Goal: Transaction & Acquisition: Book appointment/travel/reservation

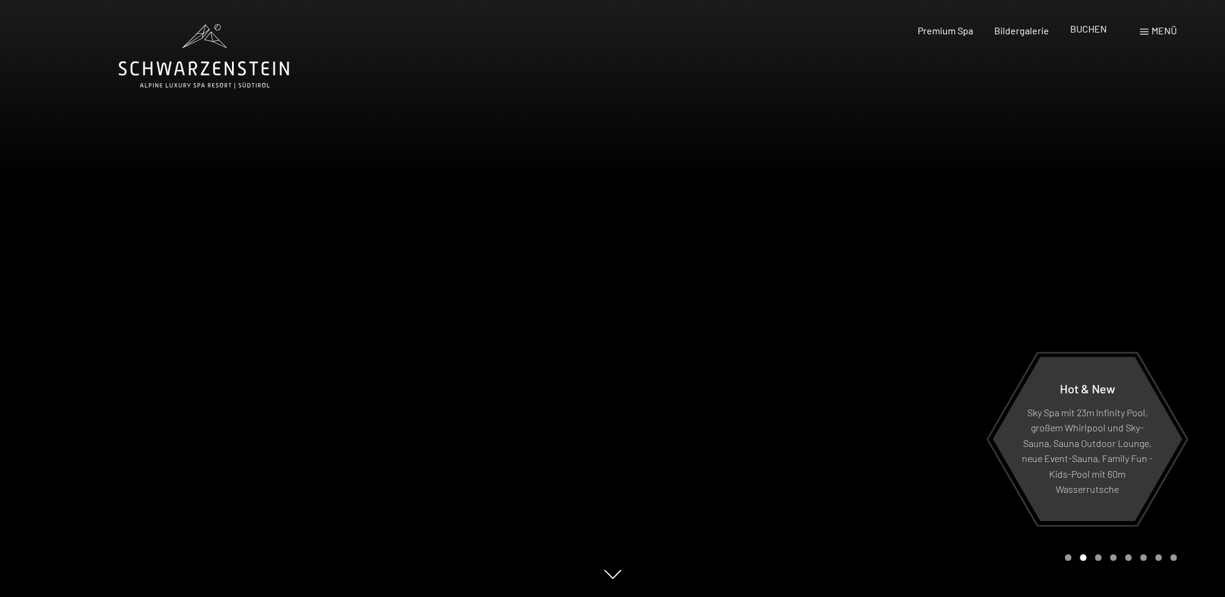
click at [1091, 31] on span "BUCHEN" at bounding box center [1088, 28] width 37 height 11
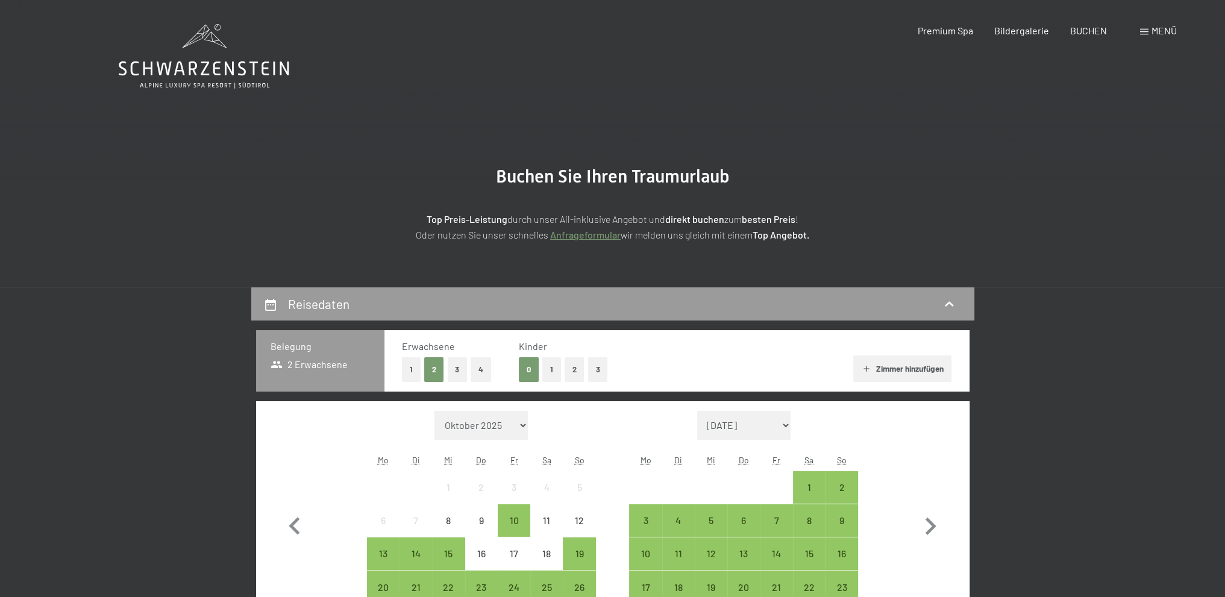
click at [574, 371] on button "2" at bounding box center [575, 369] width 20 height 25
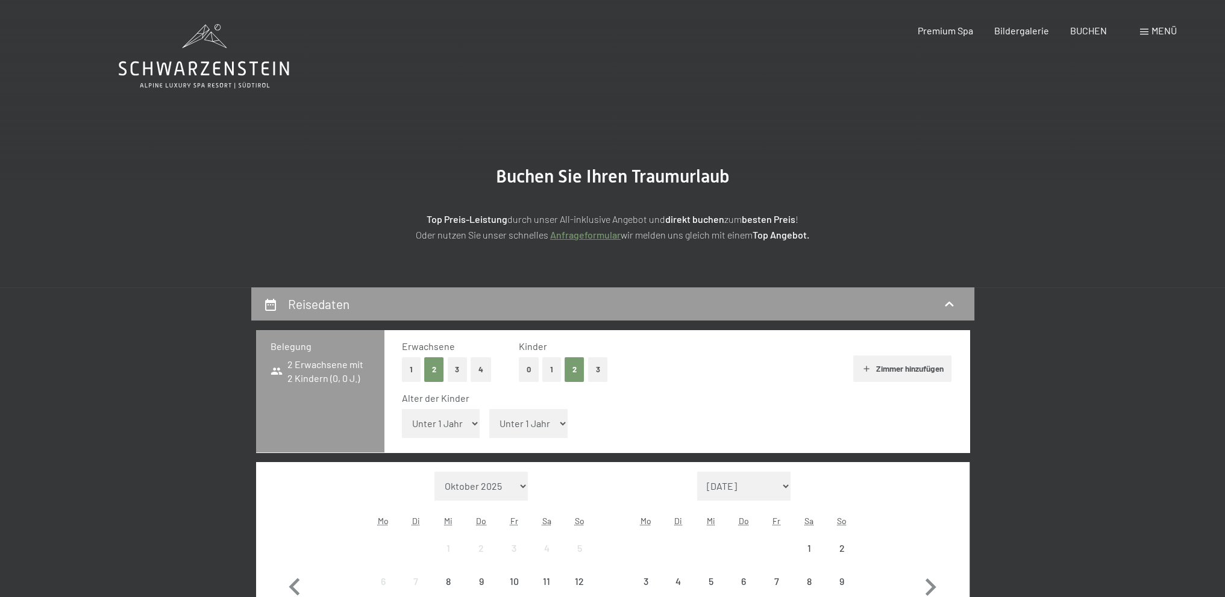
click at [453, 427] on select "Unter 1 Jahr 1 Jahr 2 Jahre 3 Jahre 4 Jahre 5 Jahre 6 Jahre 7 Jahre 8 Jahre 9 J…" at bounding box center [441, 423] width 78 height 29
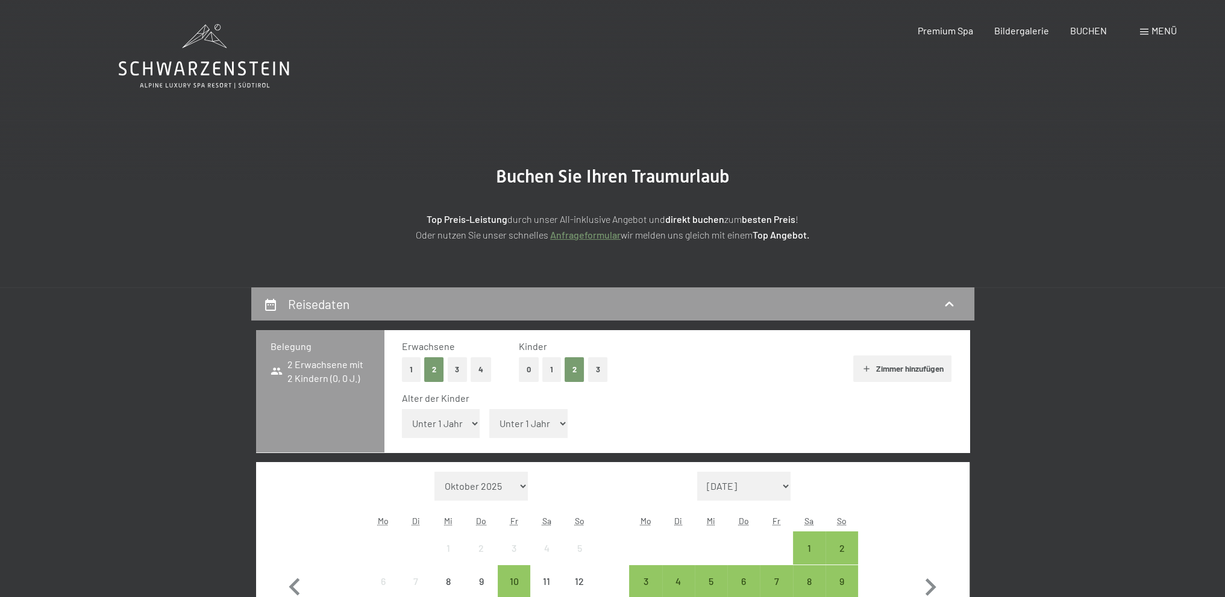
select select "13"
click at [402, 409] on select "Unter 1 Jahr 1 Jahr 2 Jahre 3 Jahre 4 Jahre 5 Jahre 6 Jahre 7 Jahre 8 Jahre 9 J…" at bounding box center [441, 423] width 78 height 29
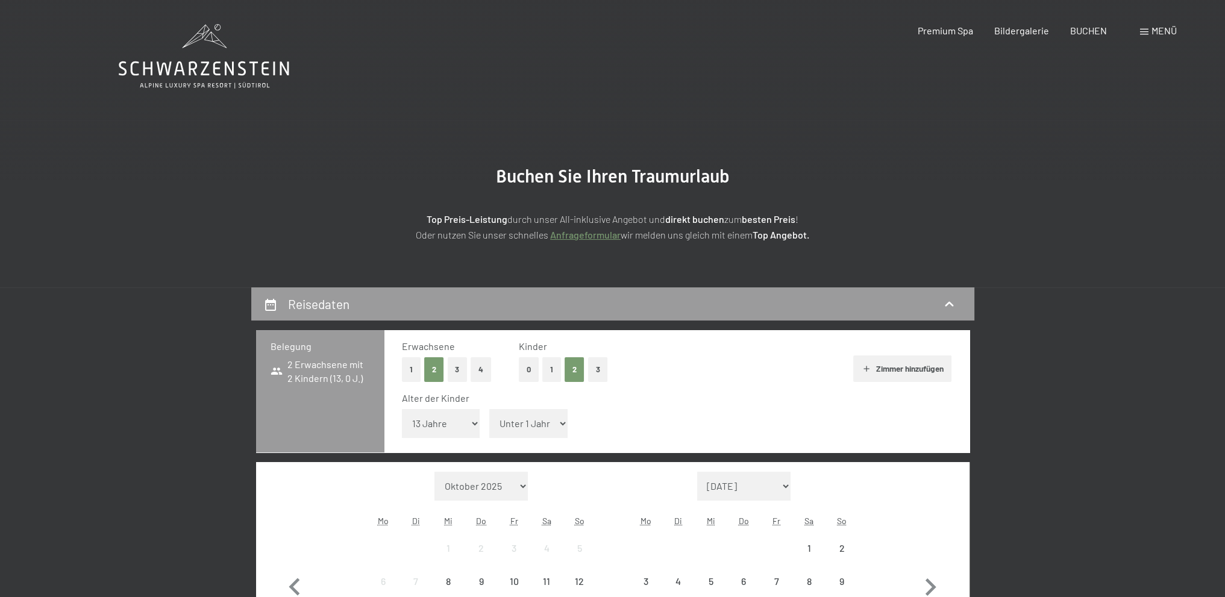
click at [523, 424] on select "Unter 1 Jahr 1 Jahr 2 Jahre 3 Jahre 4 Jahre 5 Jahre 6 Jahre 7 Jahre 8 Jahre 9 J…" at bounding box center [528, 423] width 78 height 29
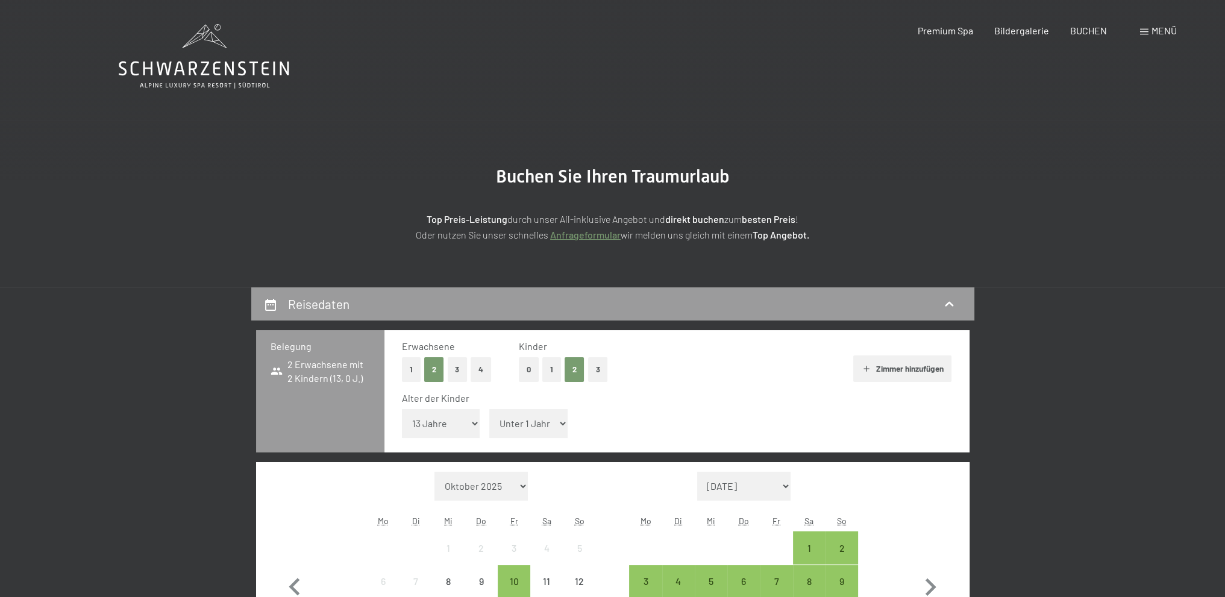
select select "10"
click at [489, 409] on select "Unter 1 Jahr 1 Jahr 2 Jahre 3 Jahre 4 Jahre 5 Jahre 6 Jahre 7 Jahre 8 Jahre 9 J…" at bounding box center [528, 423] width 78 height 29
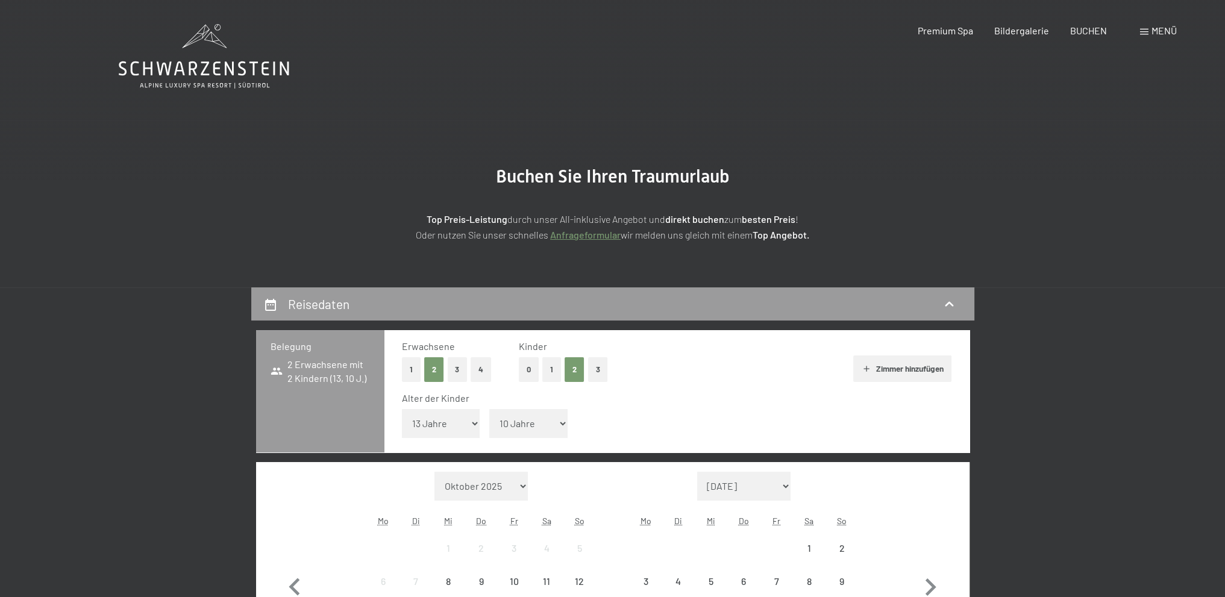
drag, startPoint x: 794, startPoint y: 428, endPoint x: 788, endPoint y: 418, distance: 11.6
click at [794, 427] on div "Alter der Kinder Unter 1 Jahr 1 Jahr 2 Jahre 3 Jahre 4 Jahre 5 Jahre 6 Jahre 7 …" at bounding box center [677, 417] width 550 height 51
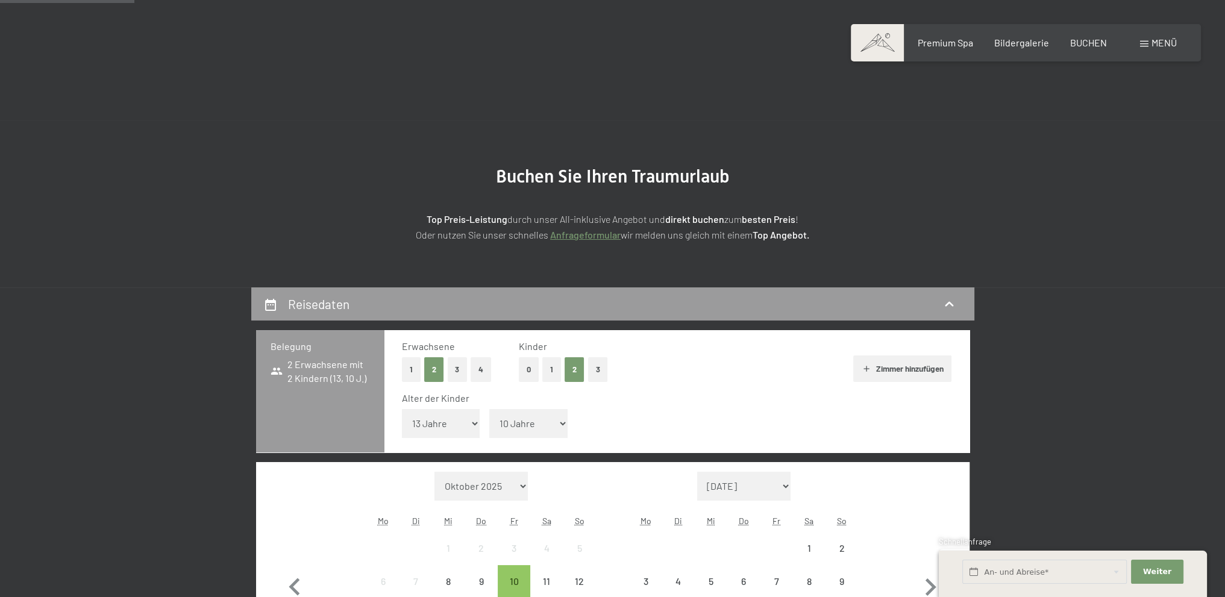
scroll to position [160, 0]
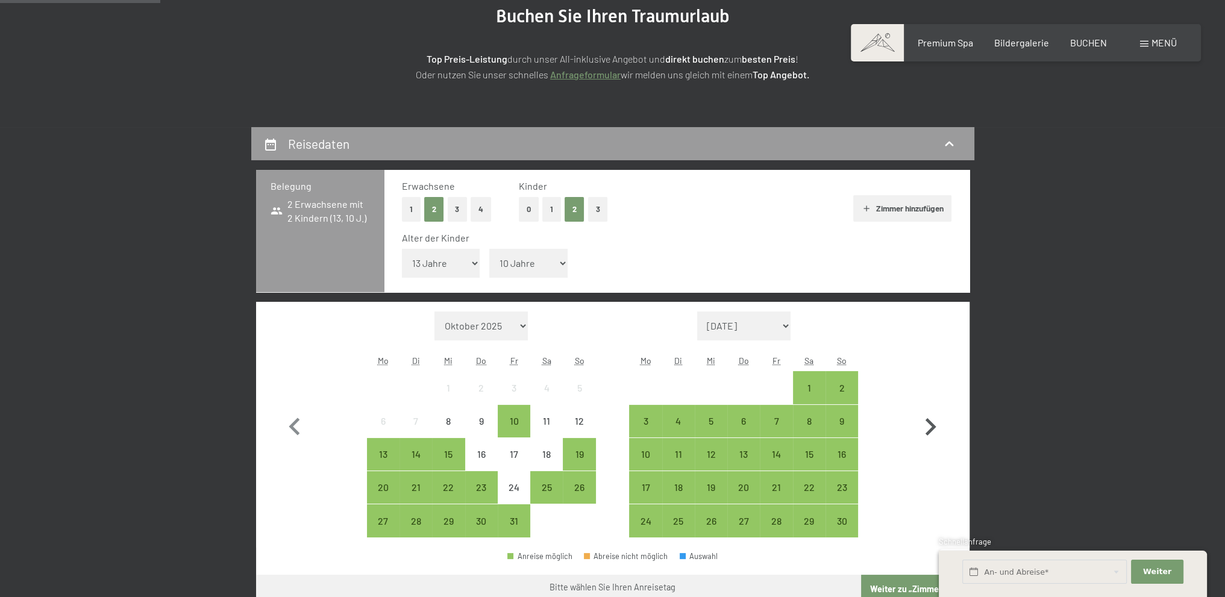
click at [927, 430] on icon "button" at bounding box center [930, 427] width 35 height 35
select select "2025-12-01"
select select "2026-01-01"
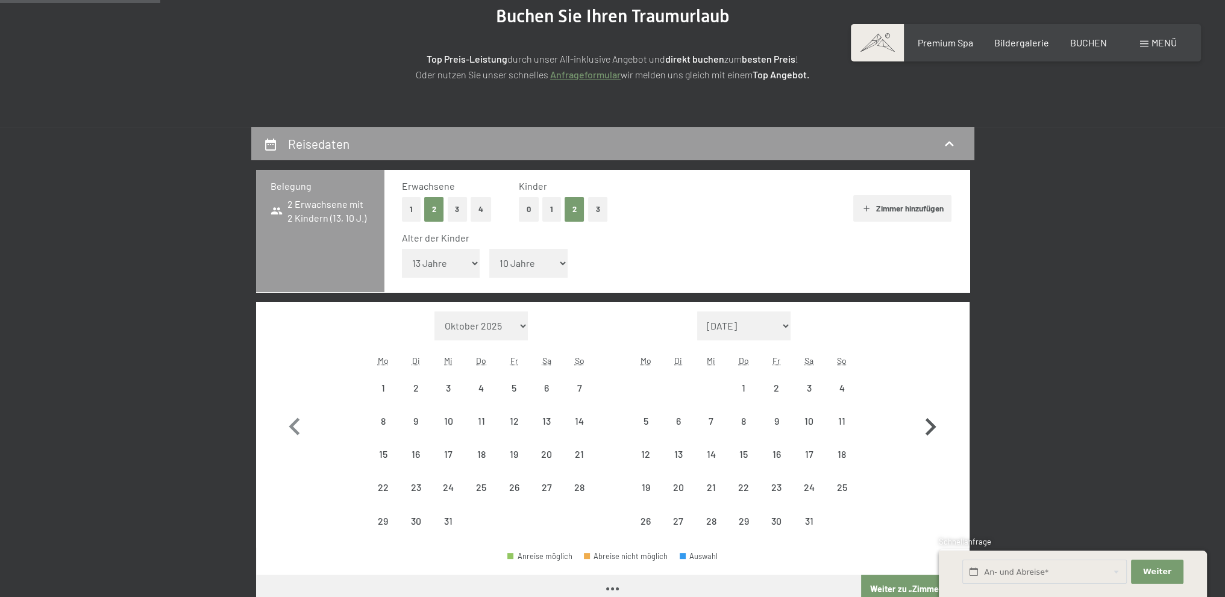
click at [927, 430] on icon "button" at bounding box center [930, 427] width 35 height 35
select select "2026-01-01"
select select "2026-02-01"
click at [927, 430] on icon "button" at bounding box center [930, 427] width 35 height 35
select select "2026-02-01"
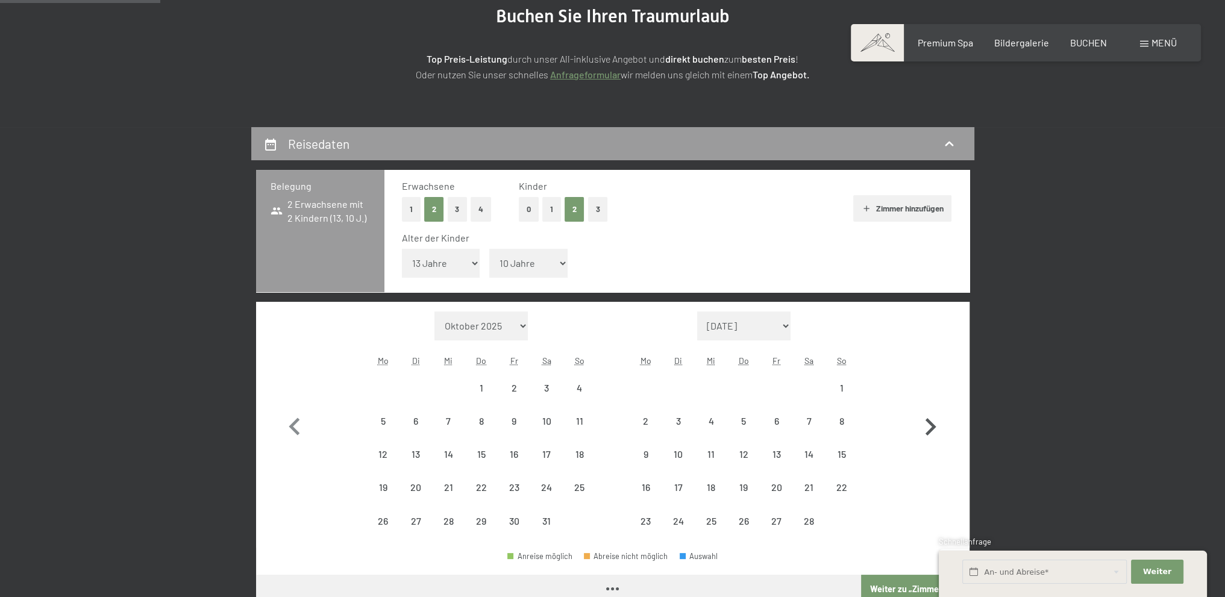
select select "2026-03-01"
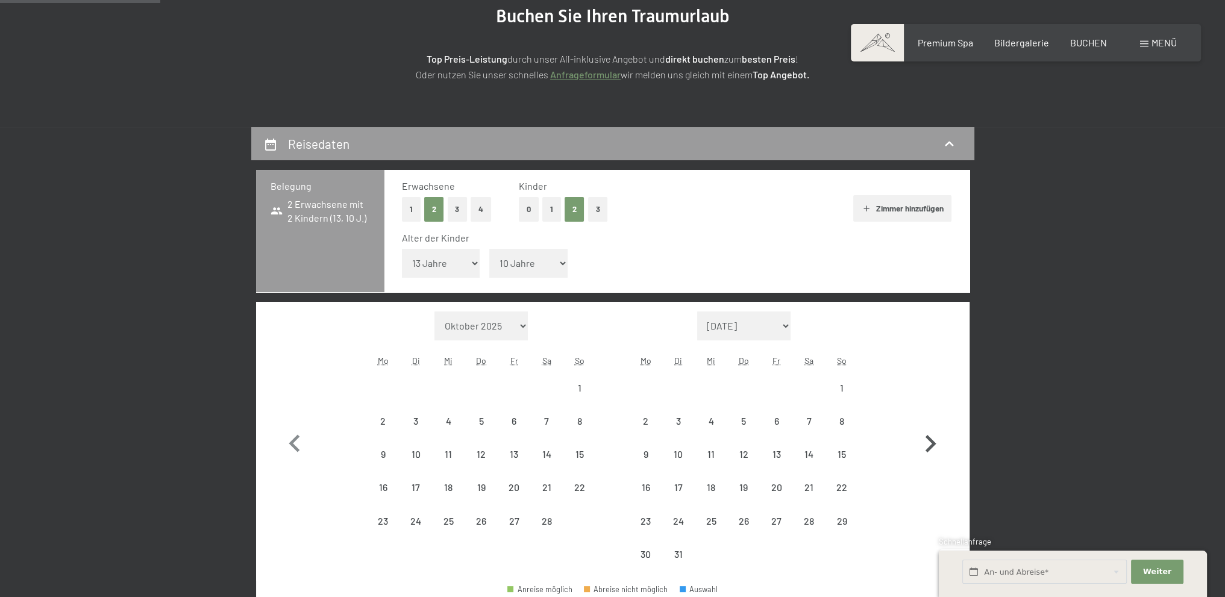
click at [927, 430] on icon "button" at bounding box center [930, 444] width 35 height 35
select select "2026-03-01"
select select "2026-04-01"
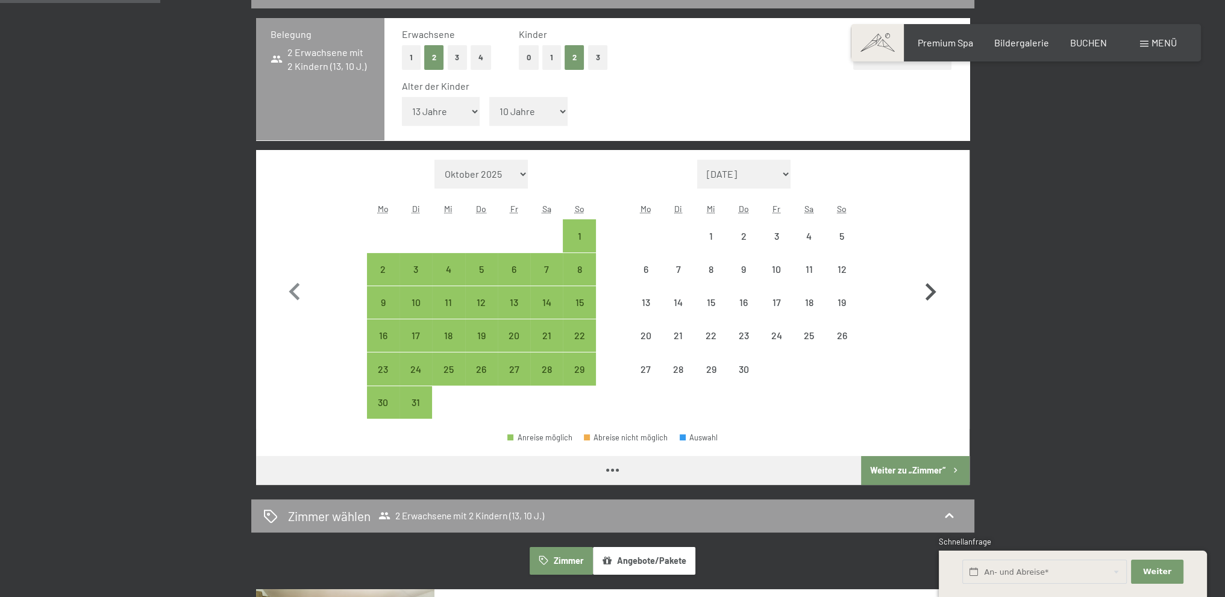
select select "2026-03-01"
select select "2026-04-01"
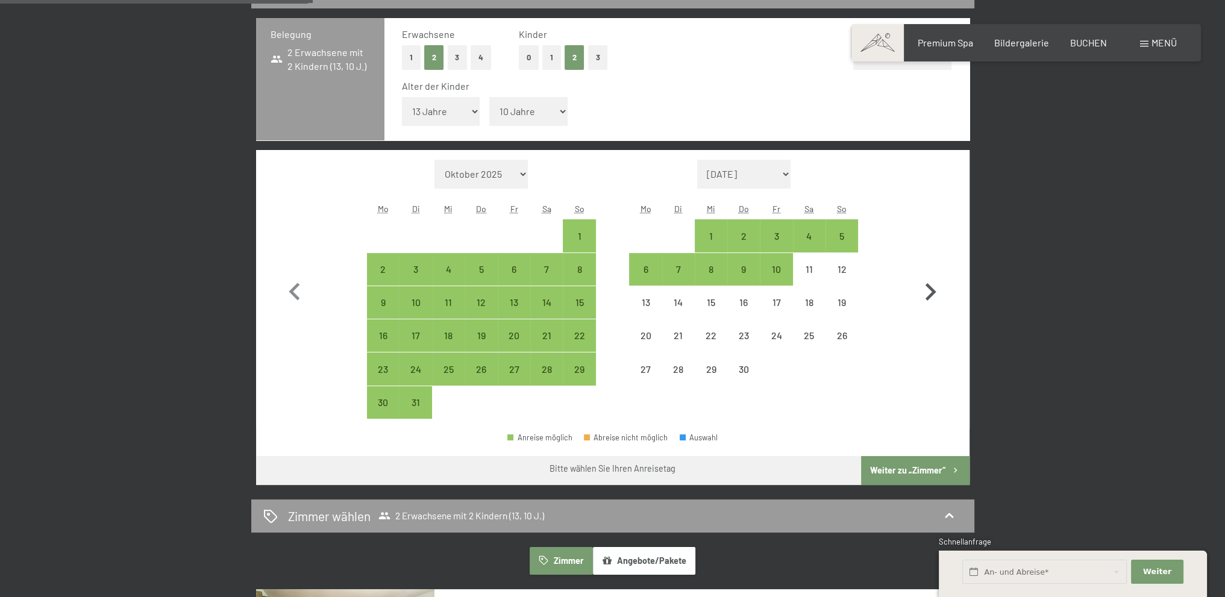
scroll to position [321, 0]
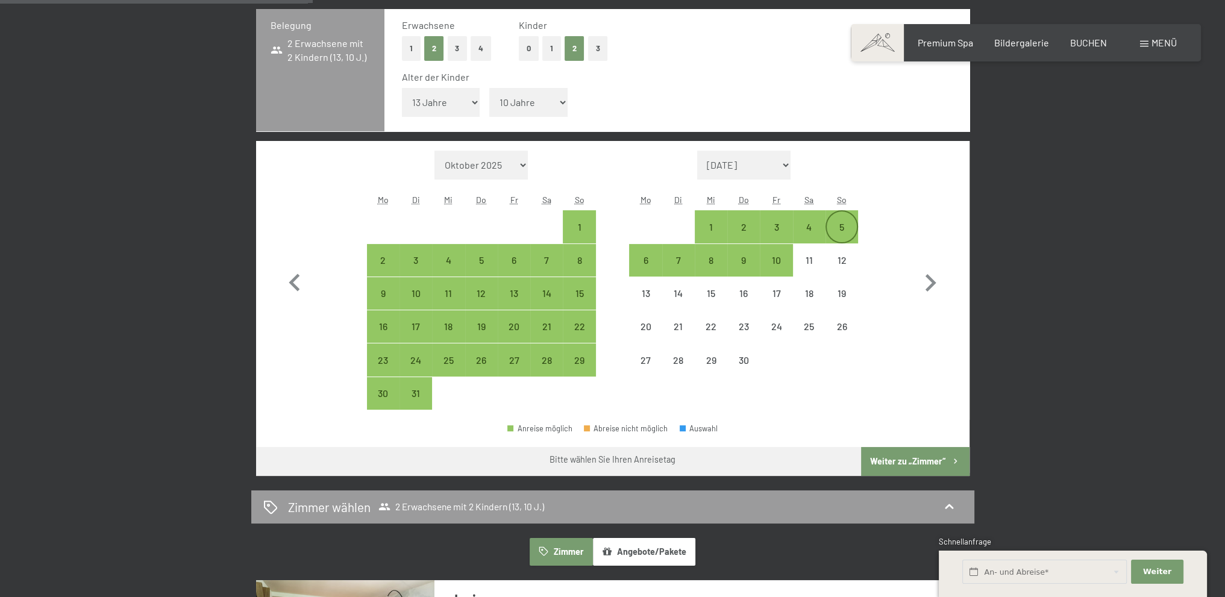
click at [841, 233] on div "5" at bounding box center [842, 237] width 30 height 30
select select "2026-03-01"
select select "2026-04-01"
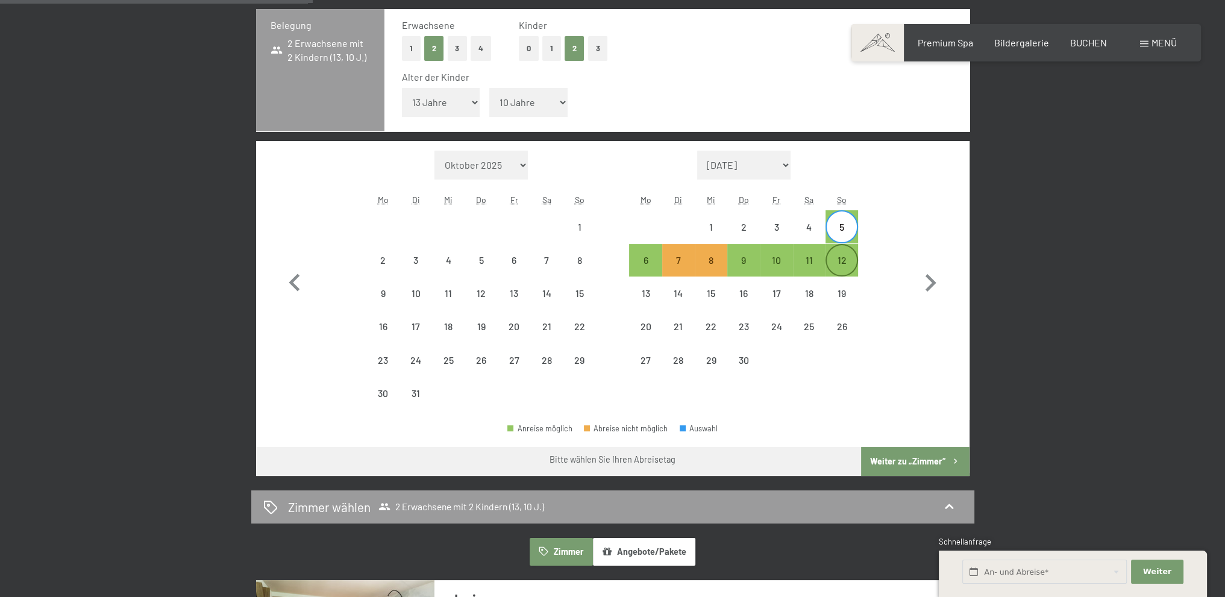
click at [832, 260] on div "12" at bounding box center [842, 271] width 30 height 30
select select "2026-03-01"
select select "2026-04-01"
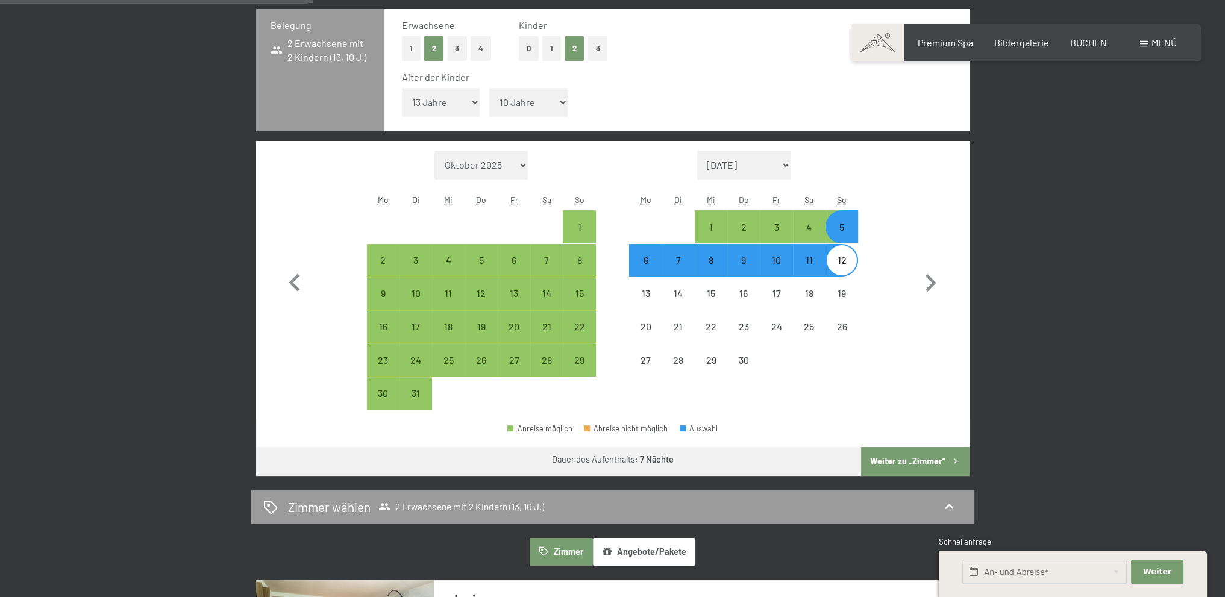
click at [914, 462] on button "Weiter zu „Zimmer“" at bounding box center [915, 461] width 108 height 29
select select "2026-03-01"
select select "2026-04-01"
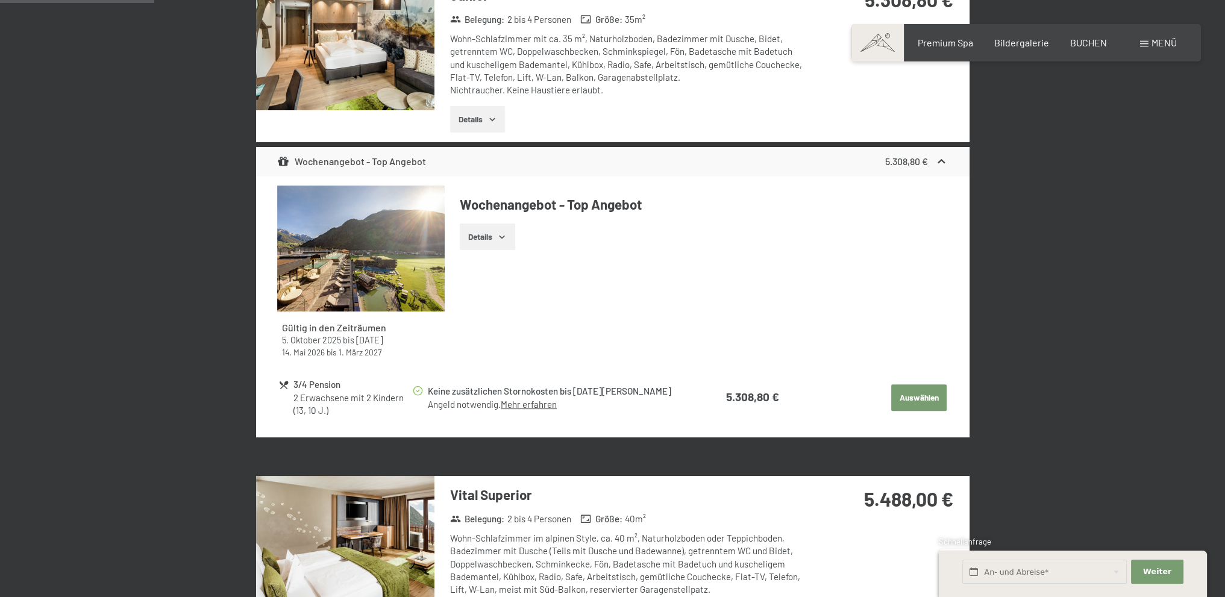
scroll to position [609, 0]
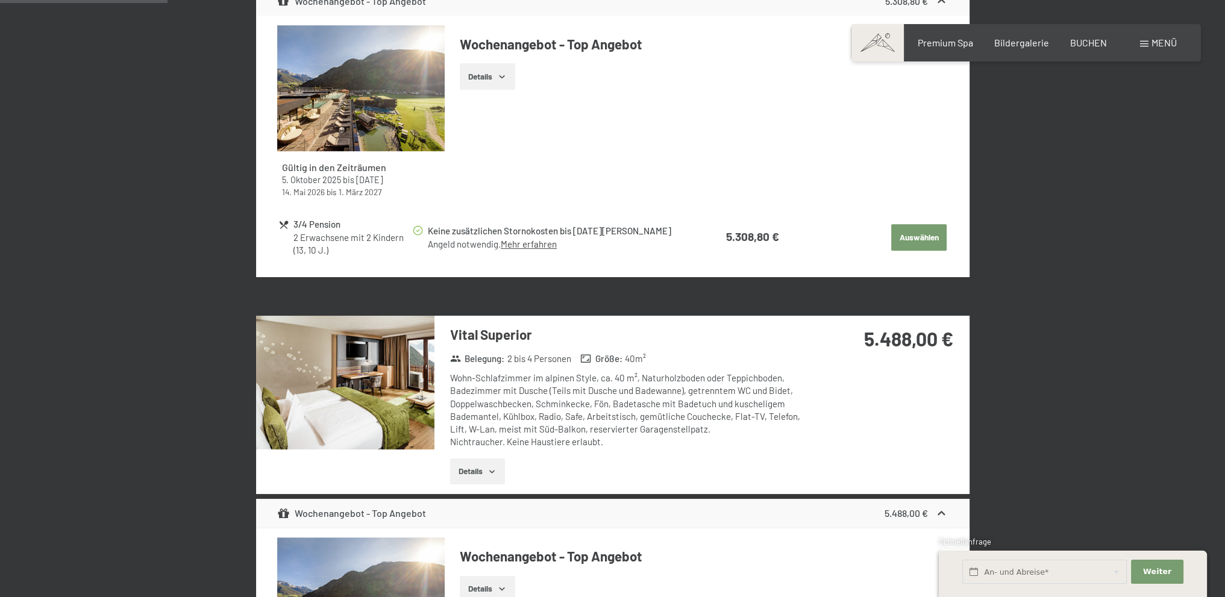
click at [397, 107] on img at bounding box center [361, 88] width 168 height 126
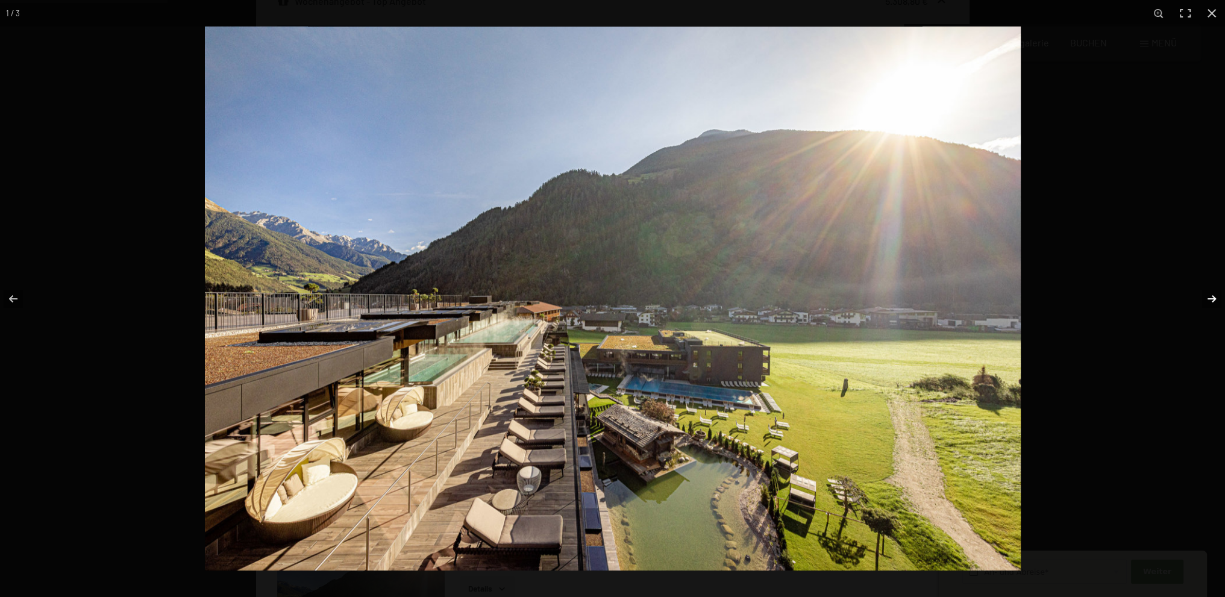
click at [1213, 304] on button "button" at bounding box center [1204, 299] width 42 height 60
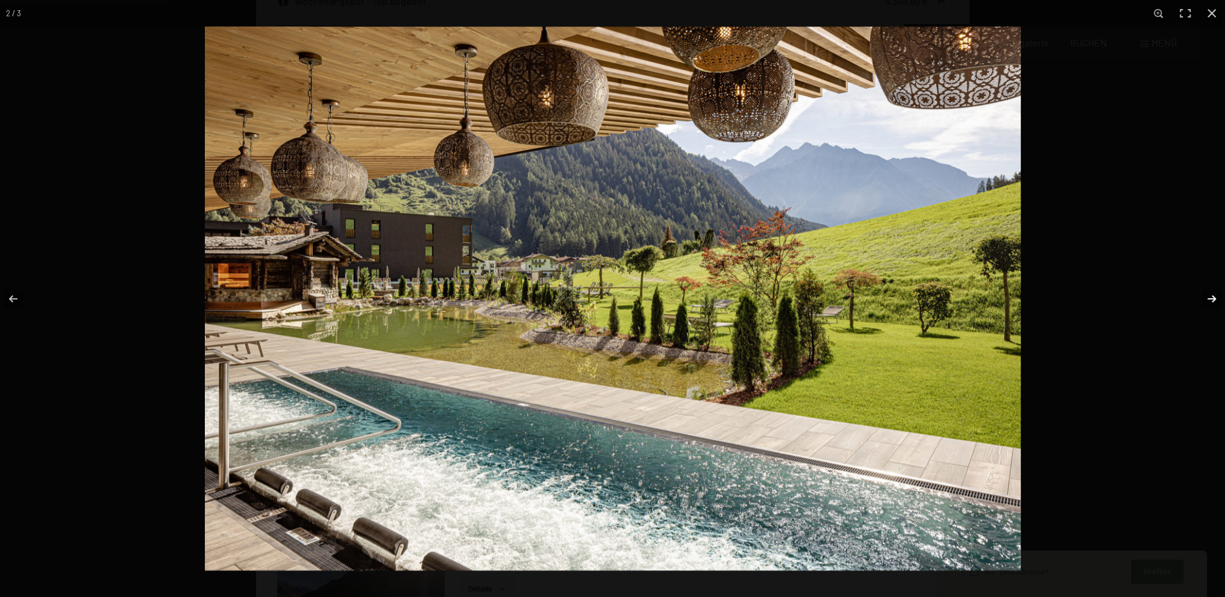
click at [1213, 304] on button "button" at bounding box center [1204, 299] width 42 height 60
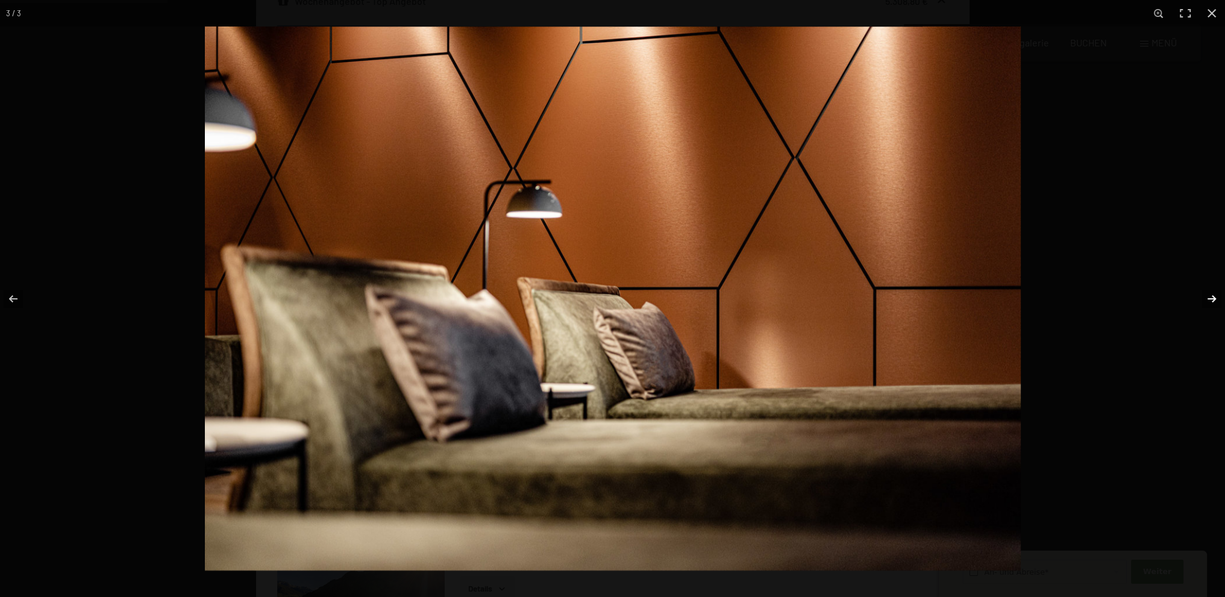
click at [1213, 304] on button "button" at bounding box center [1204, 299] width 42 height 60
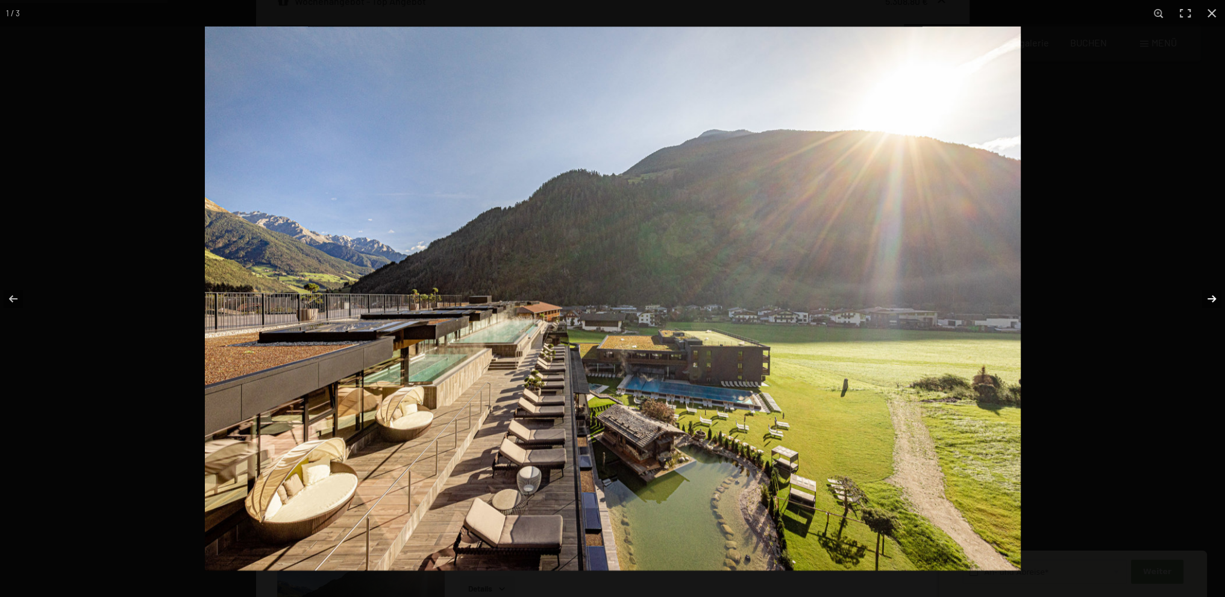
click at [1213, 304] on button "button" at bounding box center [1204, 299] width 42 height 60
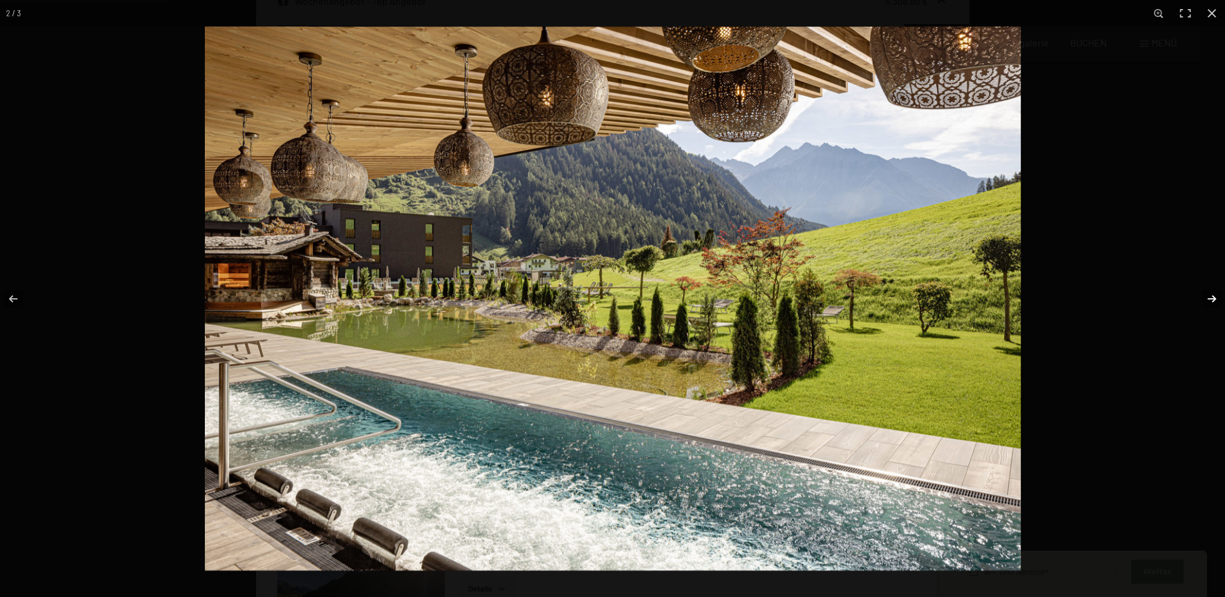
click at [1213, 304] on button "button" at bounding box center [1204, 299] width 42 height 60
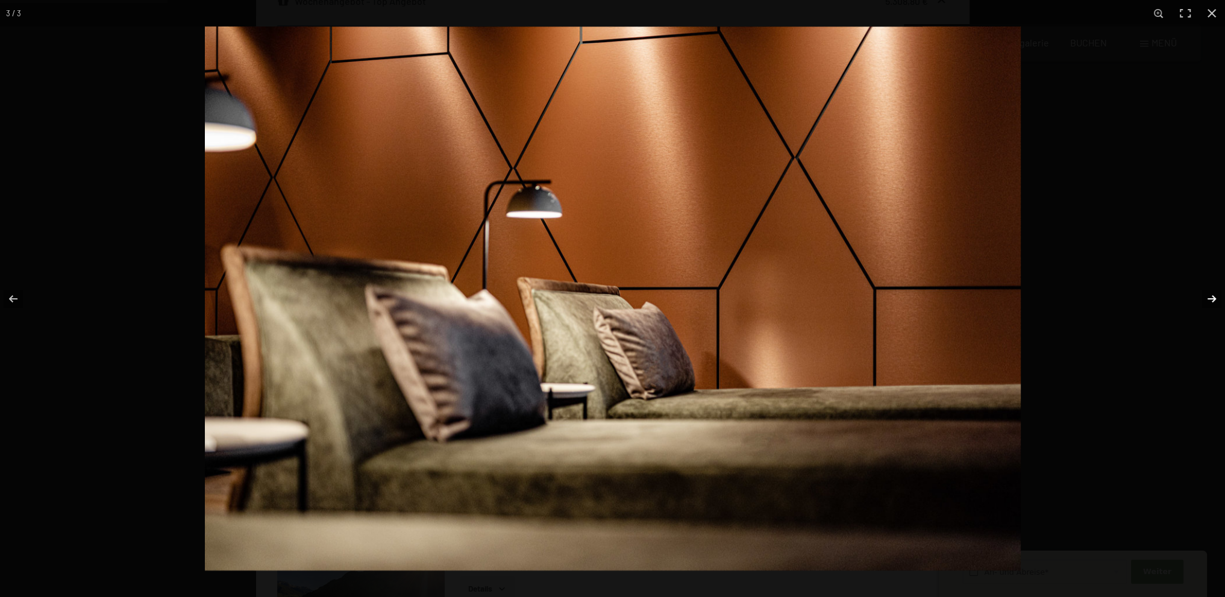
click at [1213, 304] on button "button" at bounding box center [1204, 299] width 42 height 60
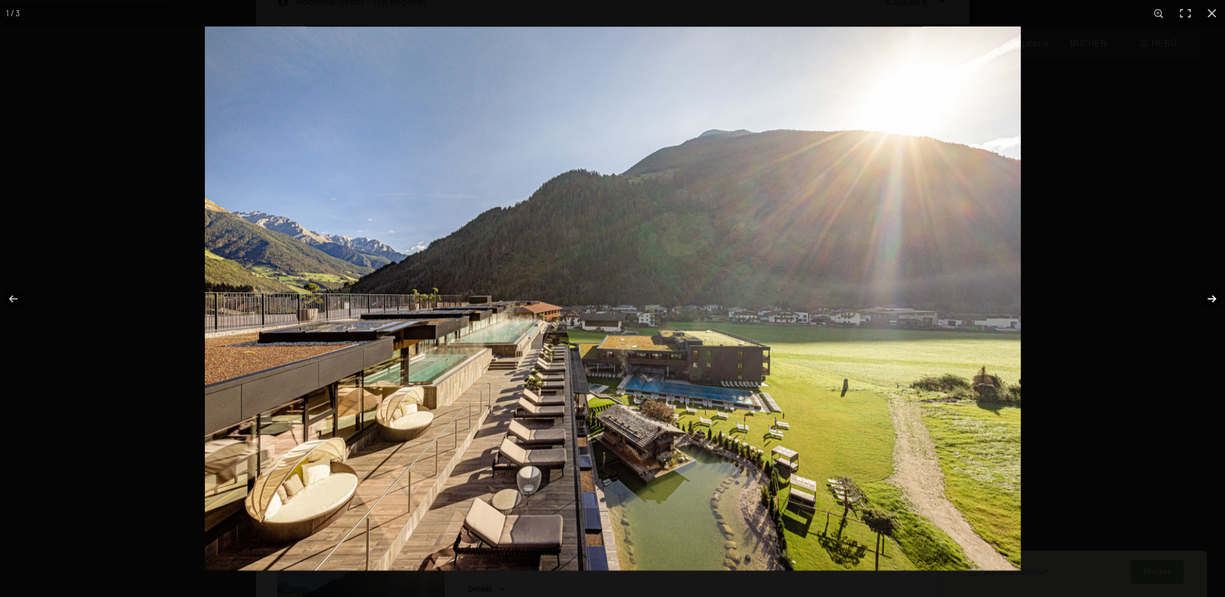
click at [1213, 304] on button "button" at bounding box center [1204, 299] width 42 height 60
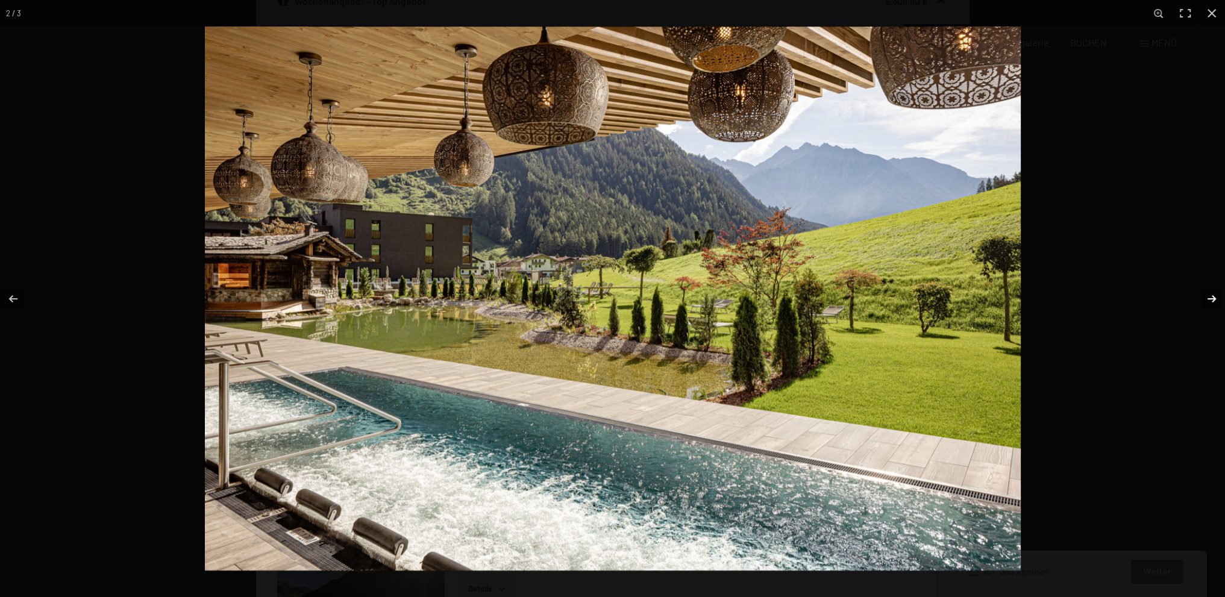
click at [1213, 304] on button "button" at bounding box center [1204, 299] width 42 height 60
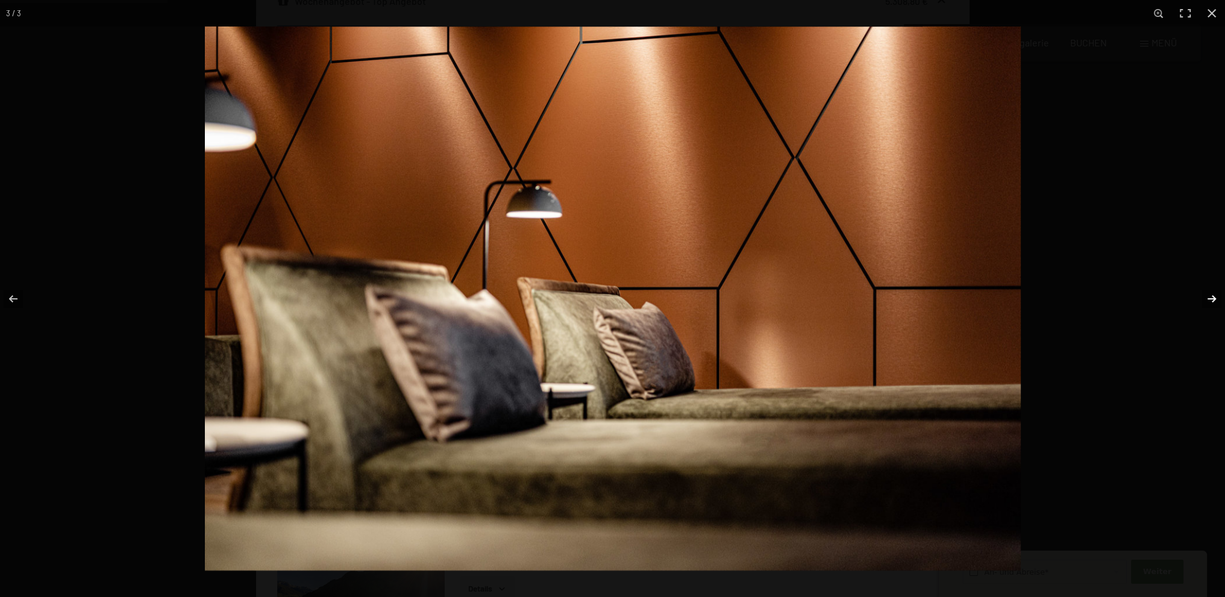
click at [1213, 304] on button "button" at bounding box center [1204, 299] width 42 height 60
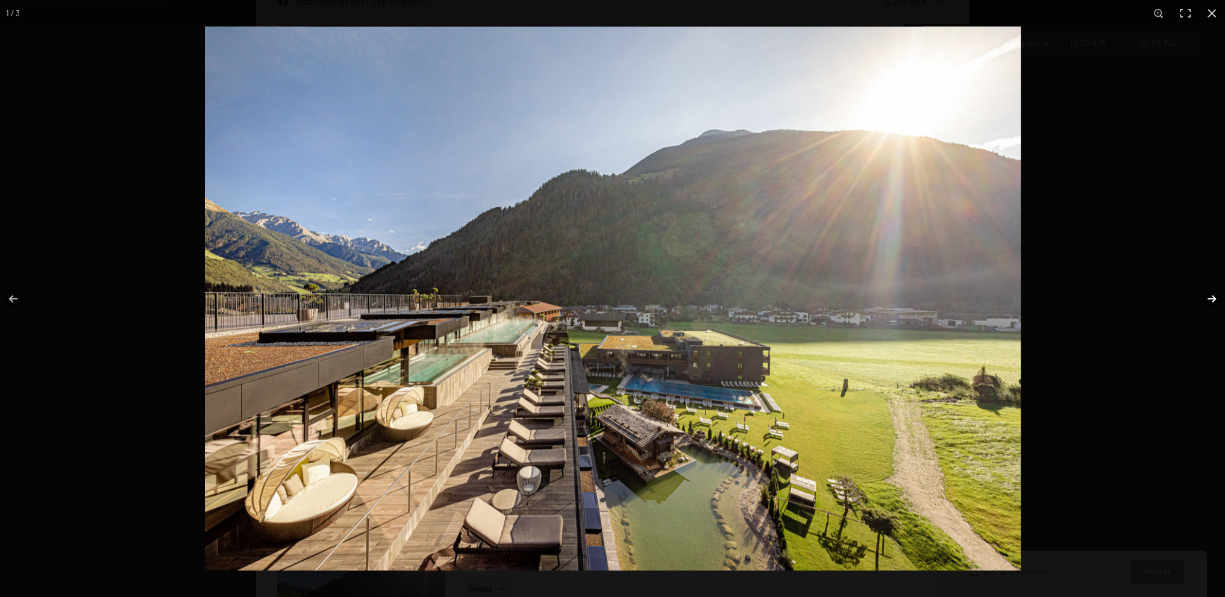
click at [1213, 304] on button "button" at bounding box center [1204, 299] width 42 height 60
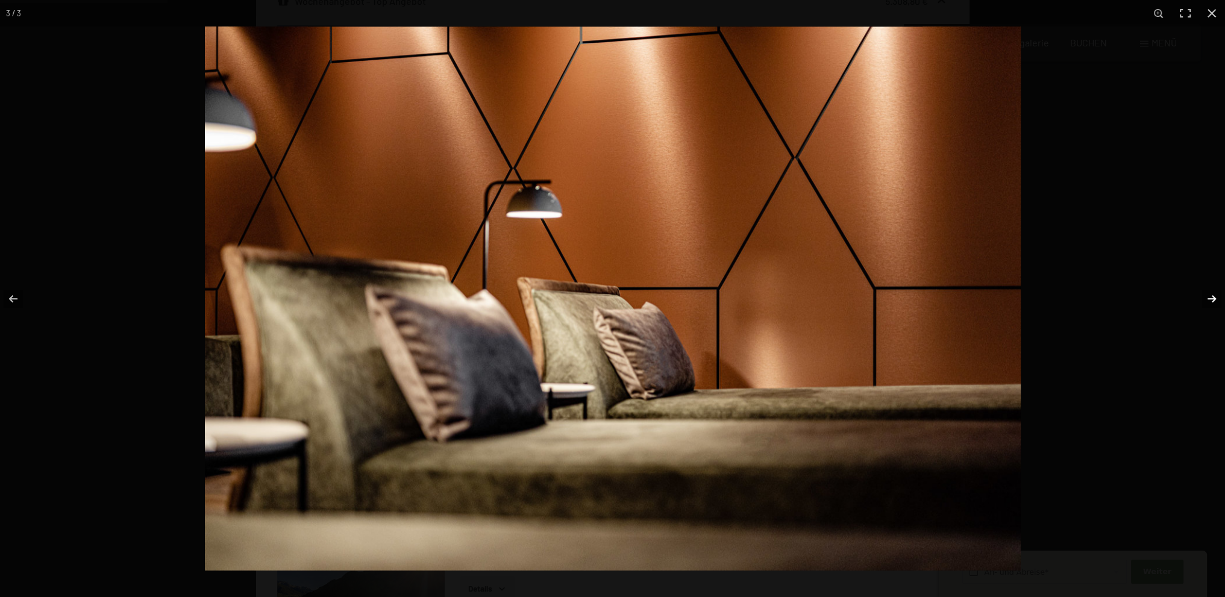
click at [1213, 304] on button "button" at bounding box center [1204, 299] width 42 height 60
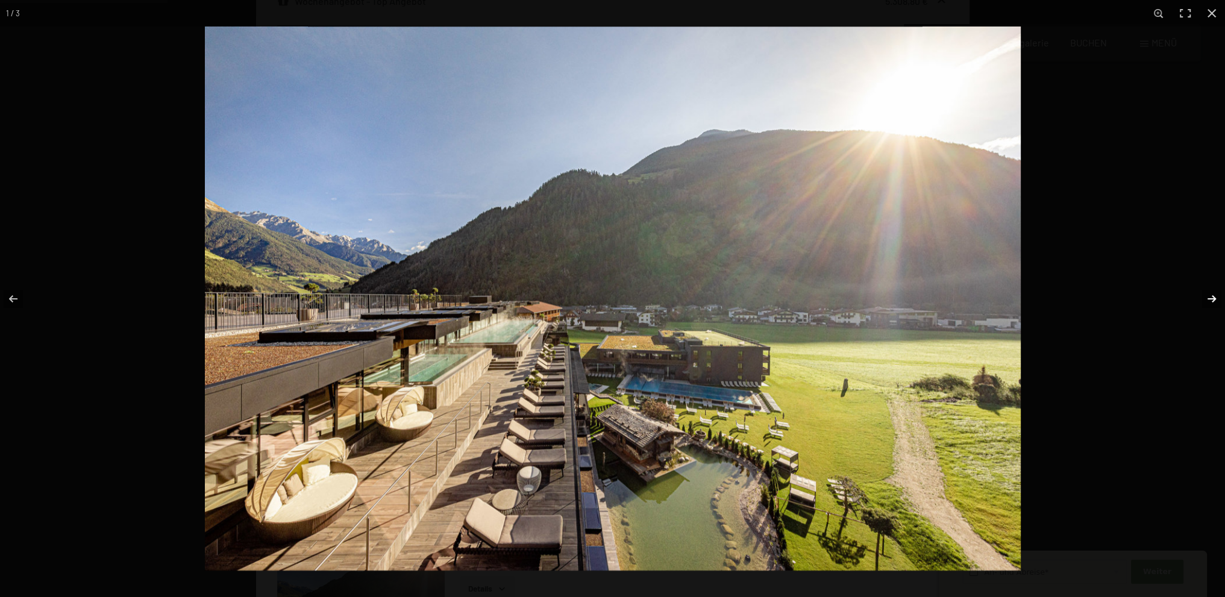
click at [1213, 304] on button "button" at bounding box center [1204, 299] width 42 height 60
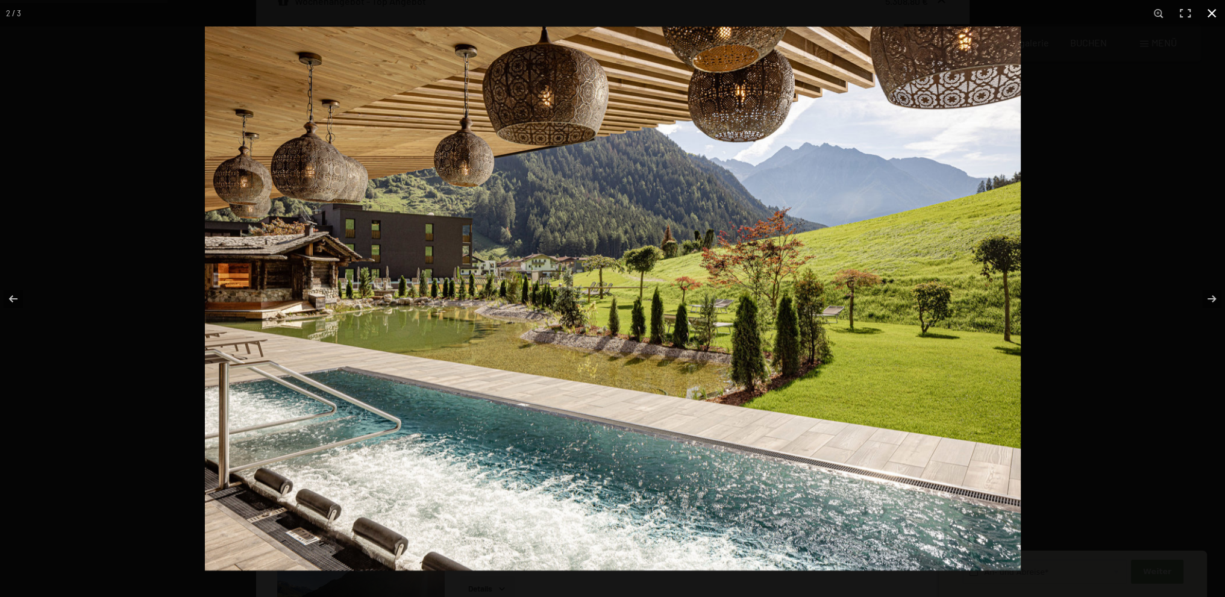
click at [1213, 14] on button "button" at bounding box center [1212, 13] width 27 height 27
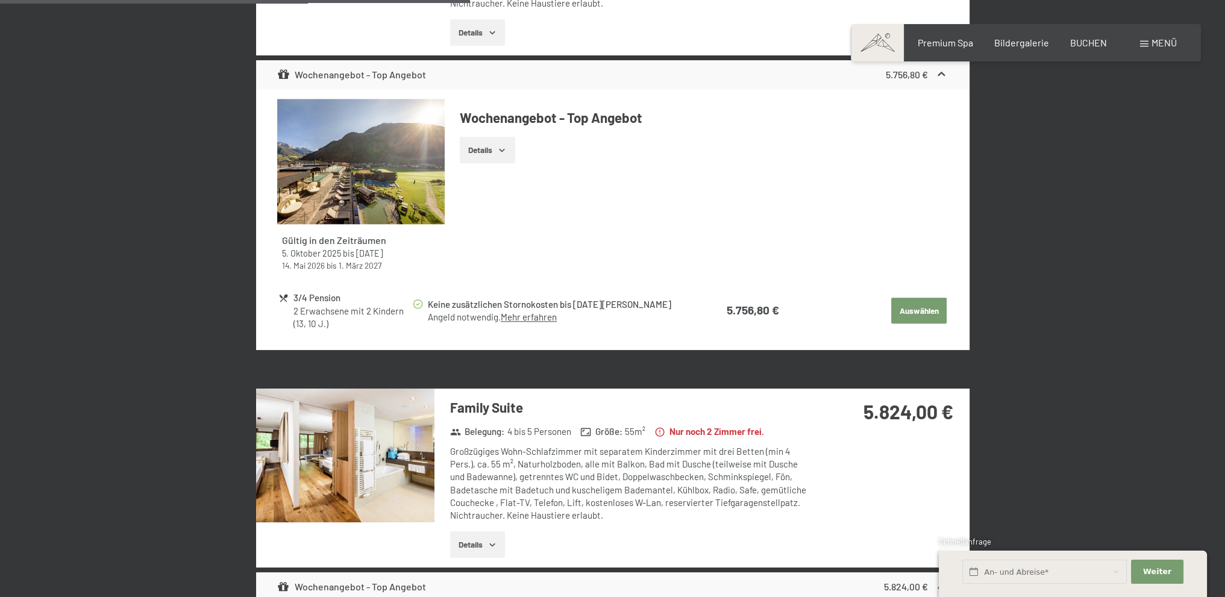
scroll to position [1895, 0]
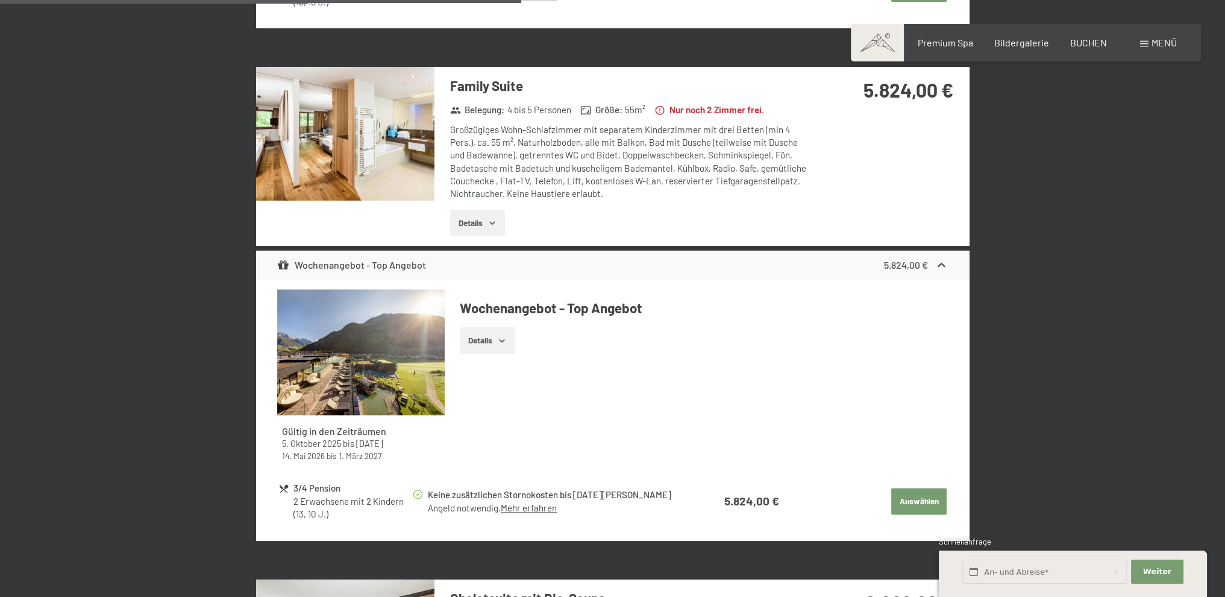
click at [480, 210] on button "Details" at bounding box center [477, 223] width 55 height 27
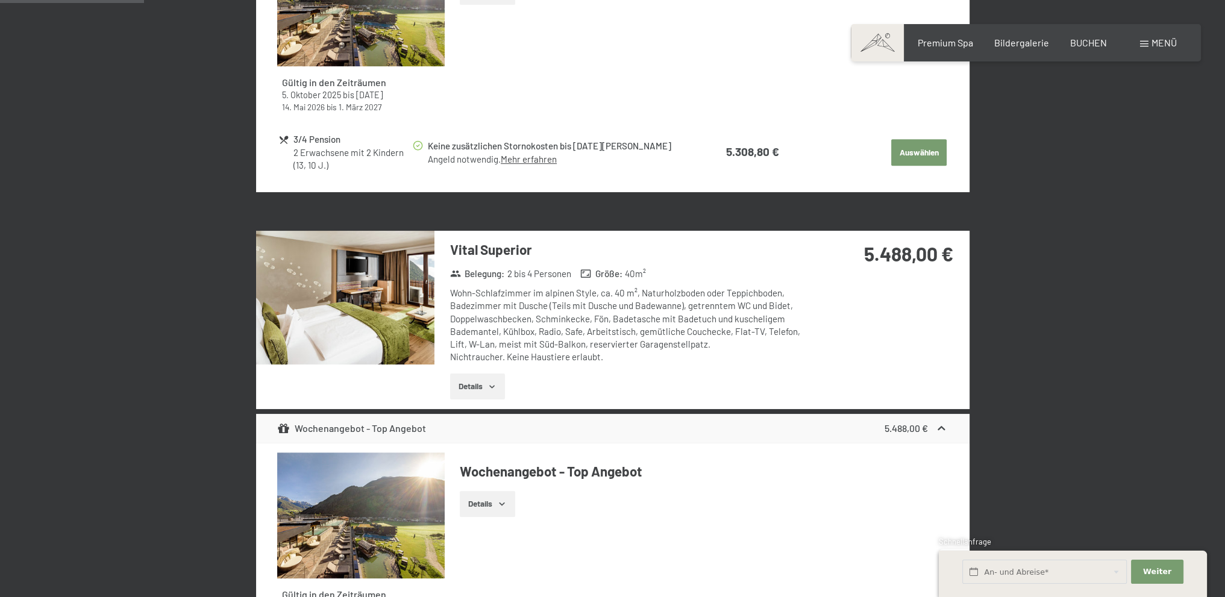
scroll to position [287, 0]
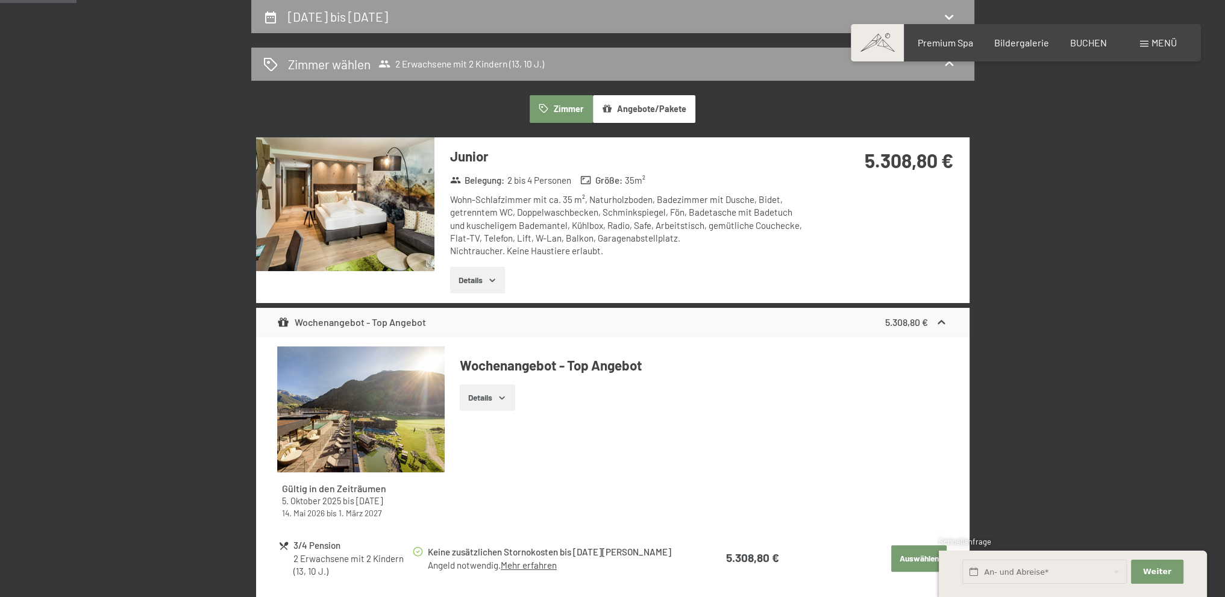
click at [490, 282] on icon "button" at bounding box center [493, 280] width 10 height 10
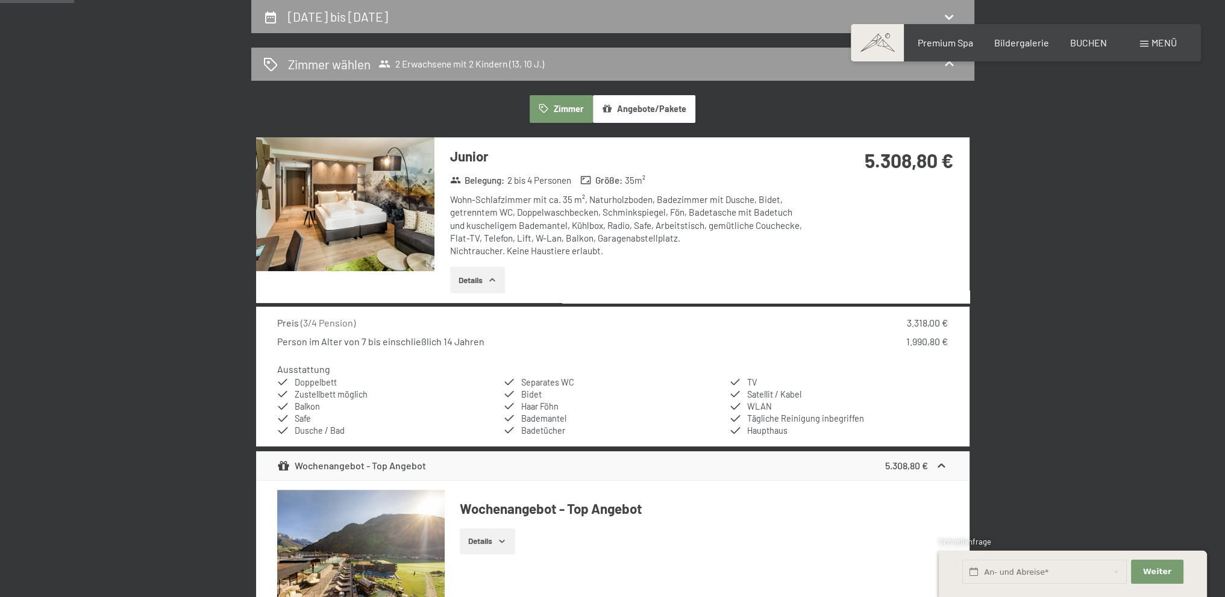
click at [398, 214] on img at bounding box center [345, 204] width 178 height 134
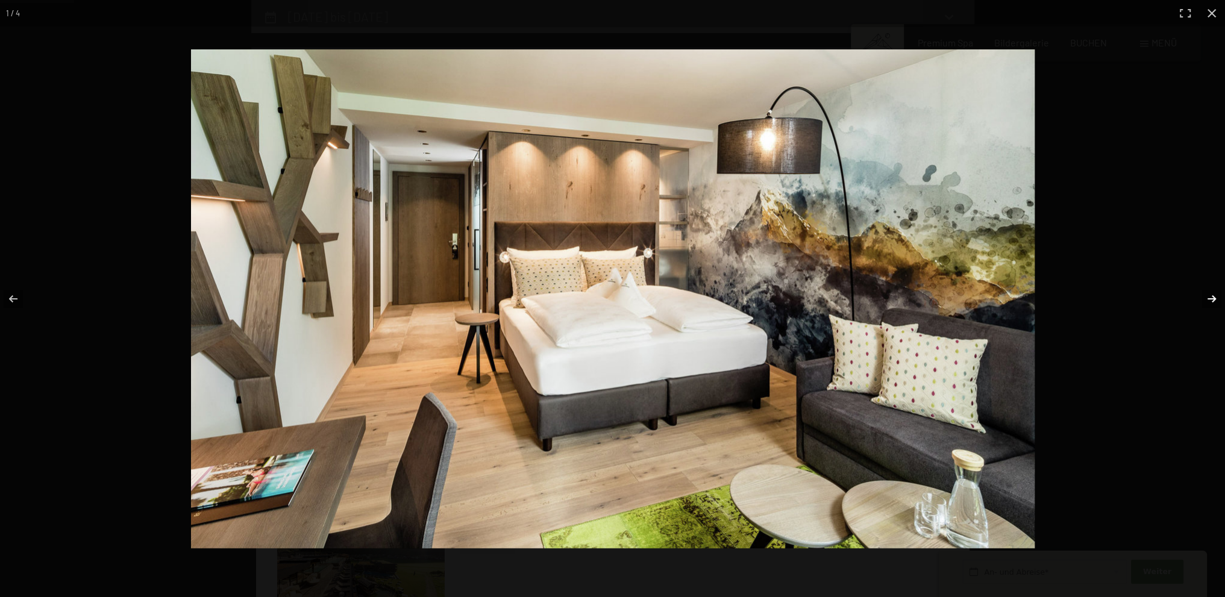
click at [1210, 298] on button "button" at bounding box center [1204, 299] width 42 height 60
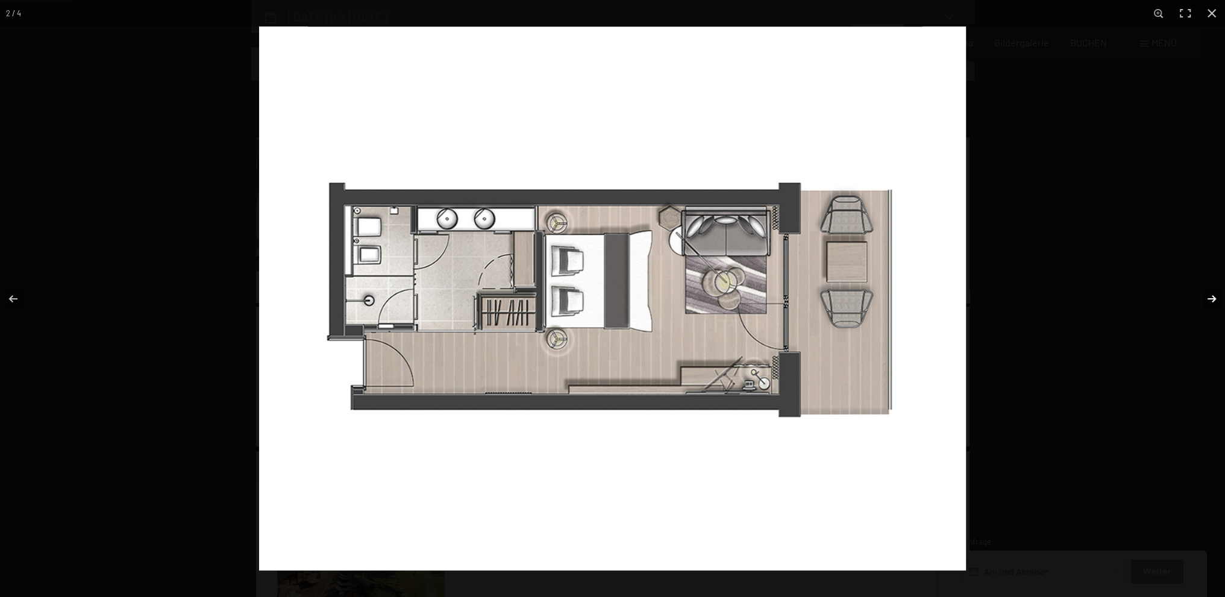
click at [1210, 298] on button "button" at bounding box center [1204, 299] width 42 height 60
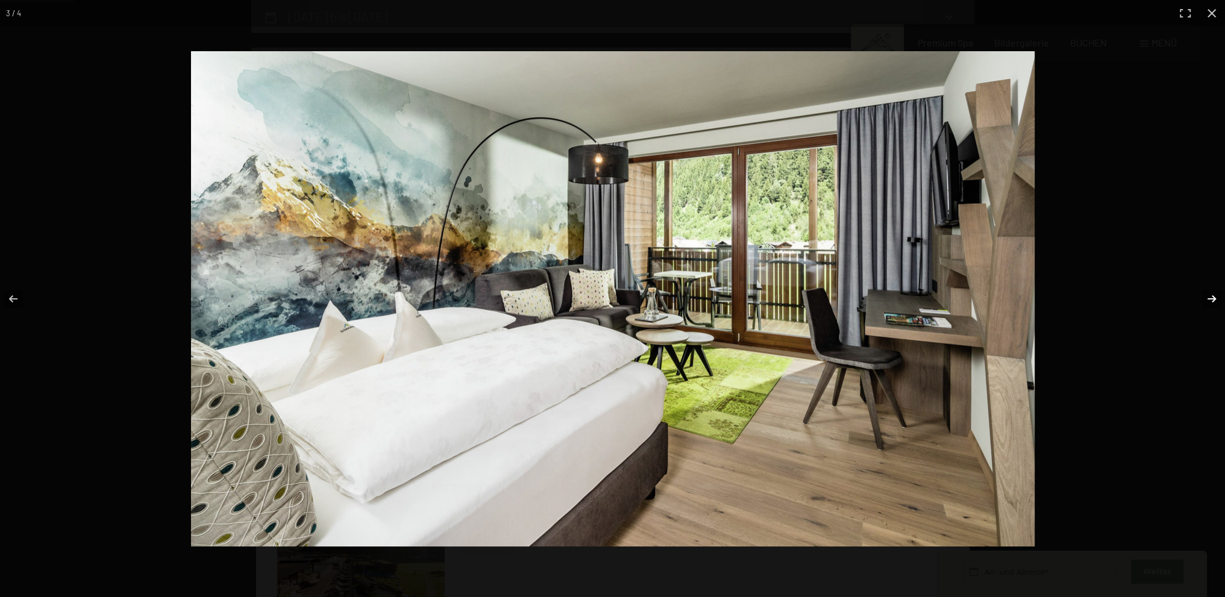
click at [1210, 298] on button "button" at bounding box center [1204, 299] width 42 height 60
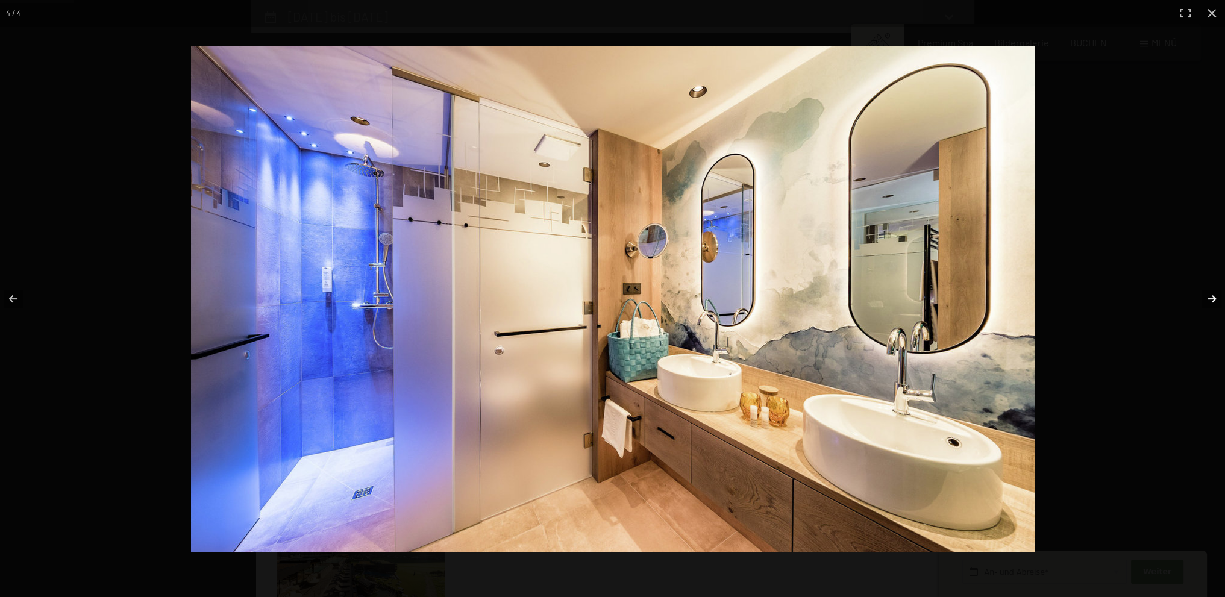
click at [1210, 298] on button "button" at bounding box center [1204, 299] width 42 height 60
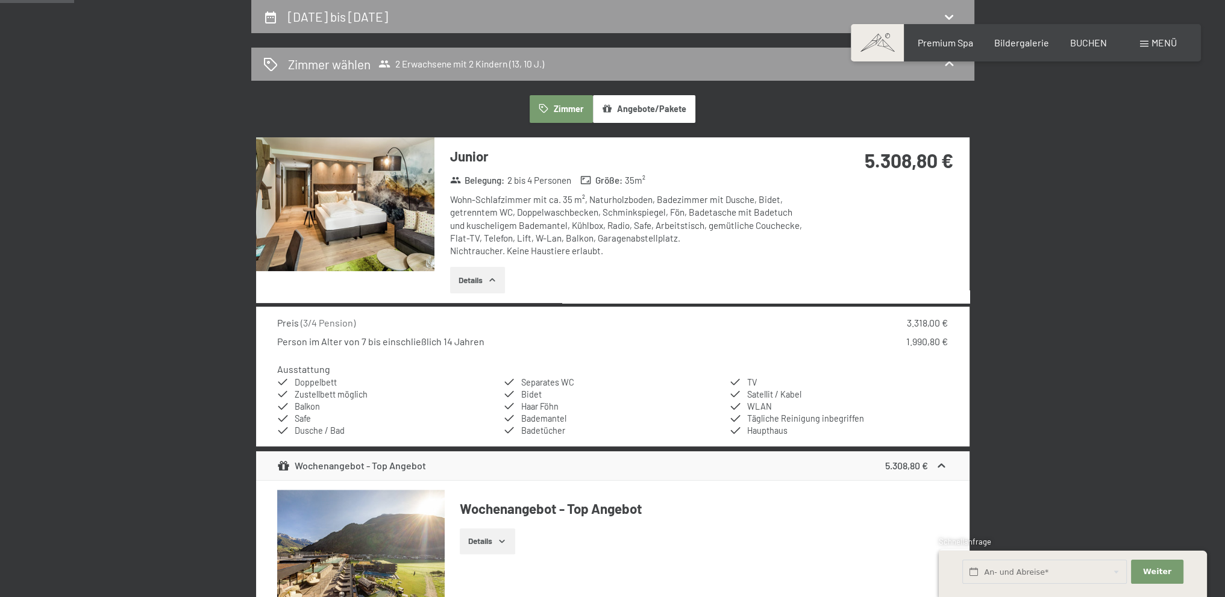
click at [0, 0] on button "button" at bounding box center [0, 0] width 0 height 0
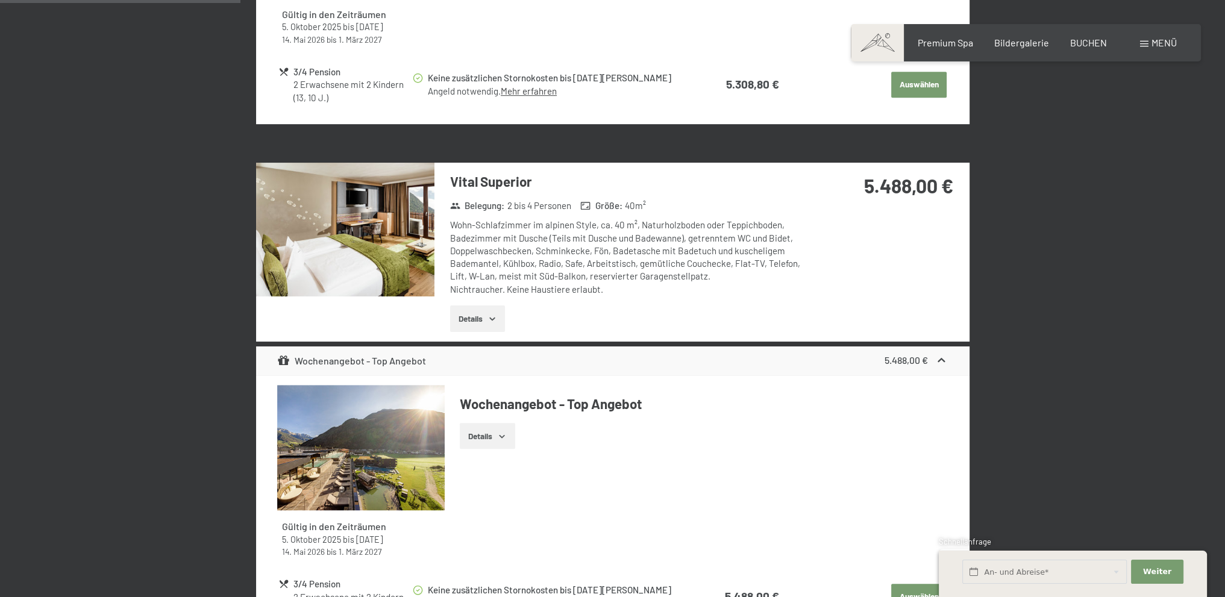
scroll to position [930, 0]
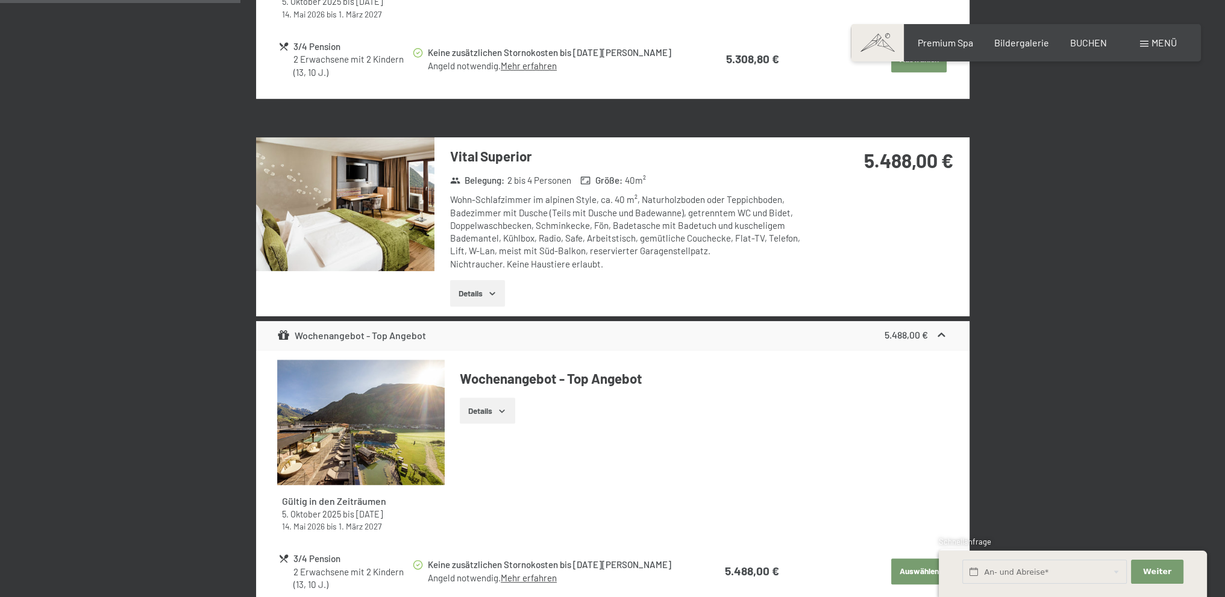
click at [492, 295] on icon "button" at bounding box center [493, 294] width 10 height 10
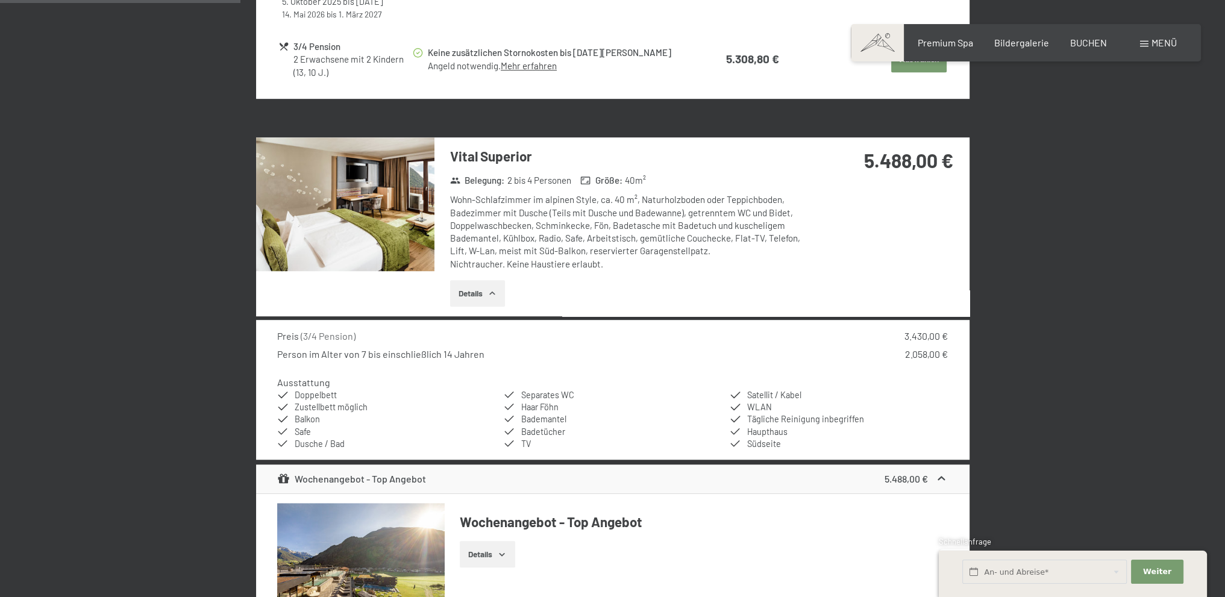
click at [371, 241] on img at bounding box center [345, 204] width 178 height 134
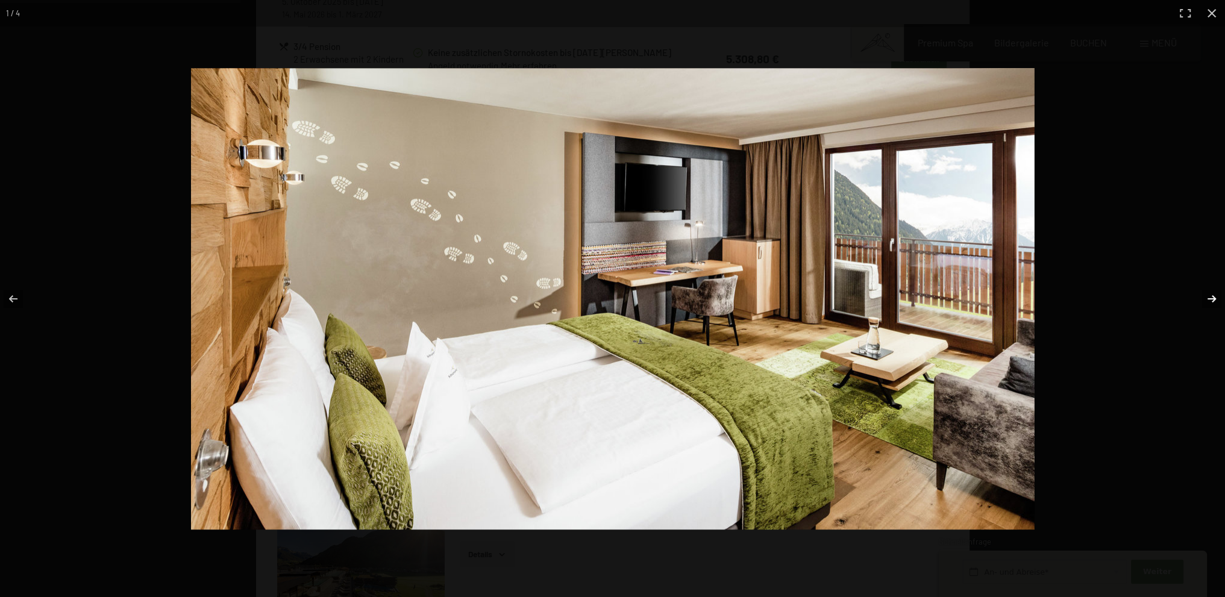
click at [1199, 296] on button "button" at bounding box center [1204, 299] width 42 height 60
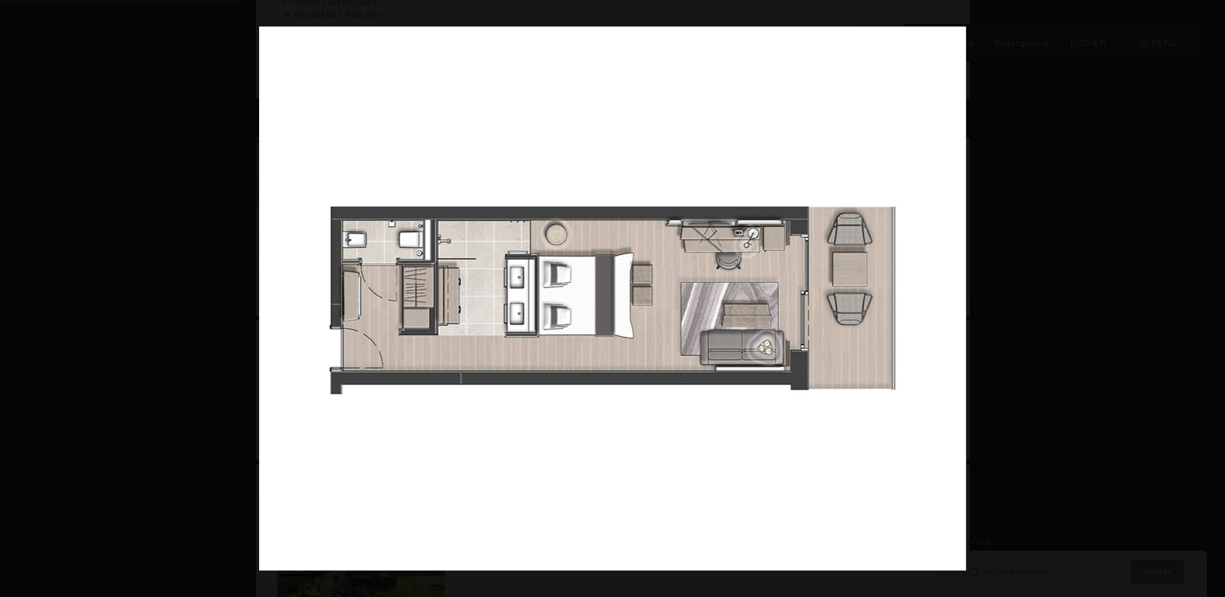
click at [1215, 9] on button "button" at bounding box center [1212, 13] width 27 height 27
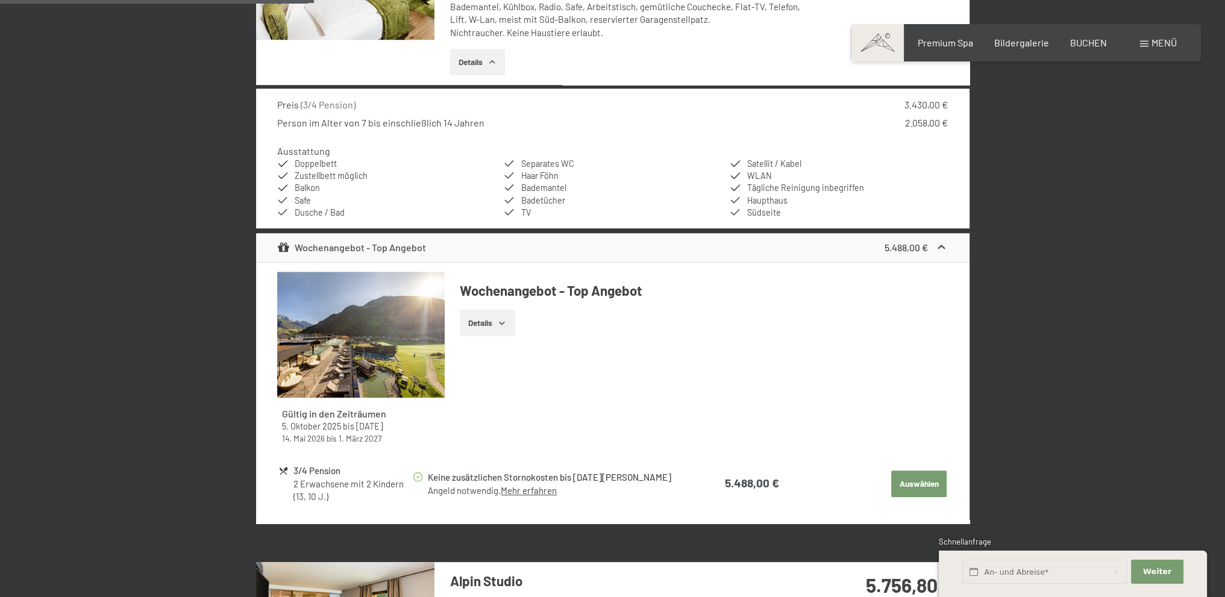
scroll to position [1252, 0]
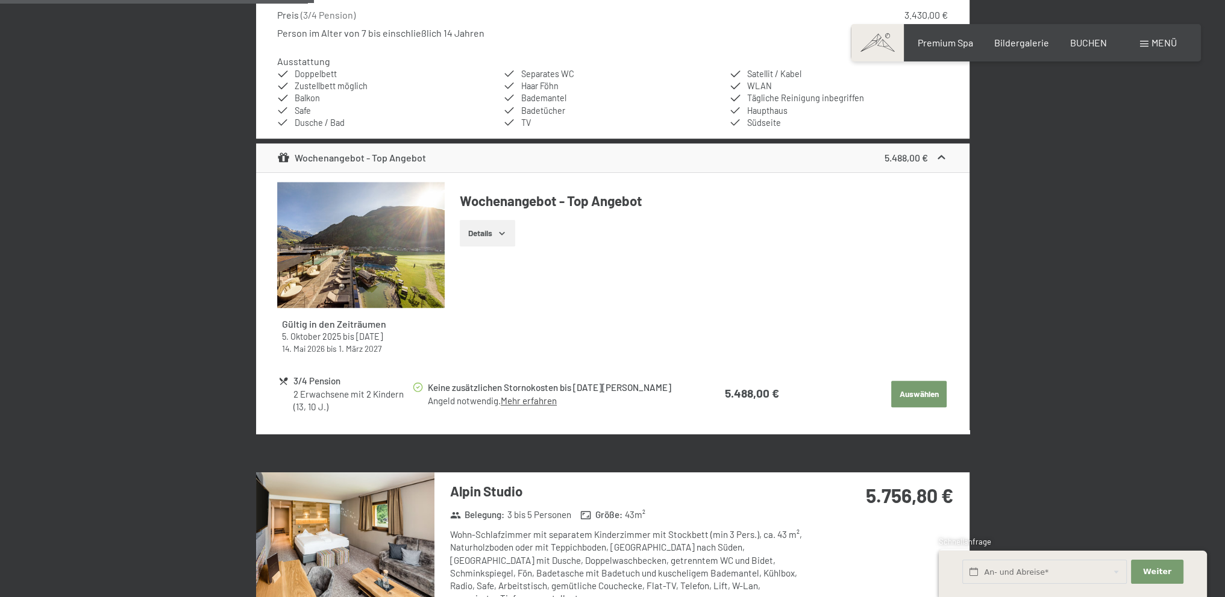
click at [513, 234] on button "Details" at bounding box center [487, 233] width 55 height 27
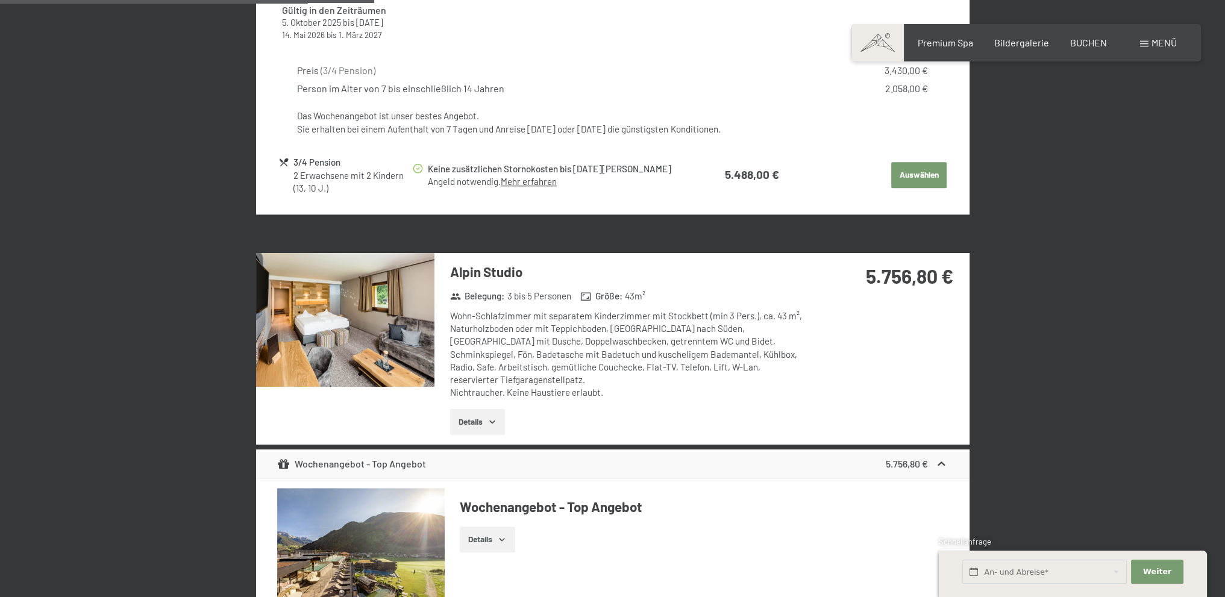
scroll to position [1573, 0]
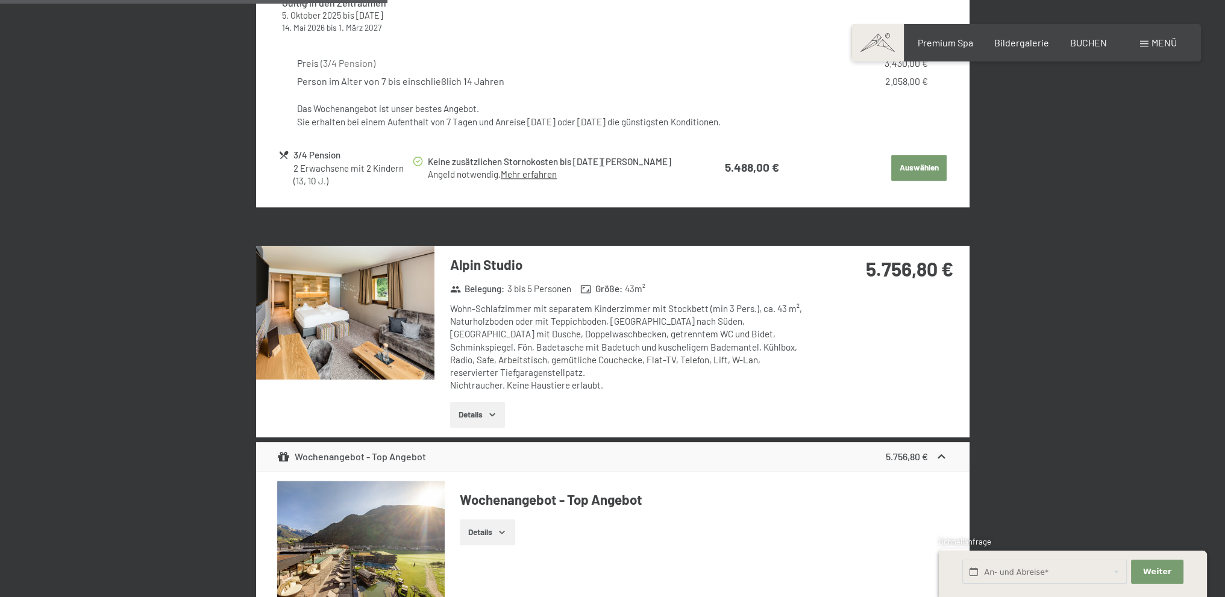
click at [366, 308] on img at bounding box center [345, 313] width 178 height 134
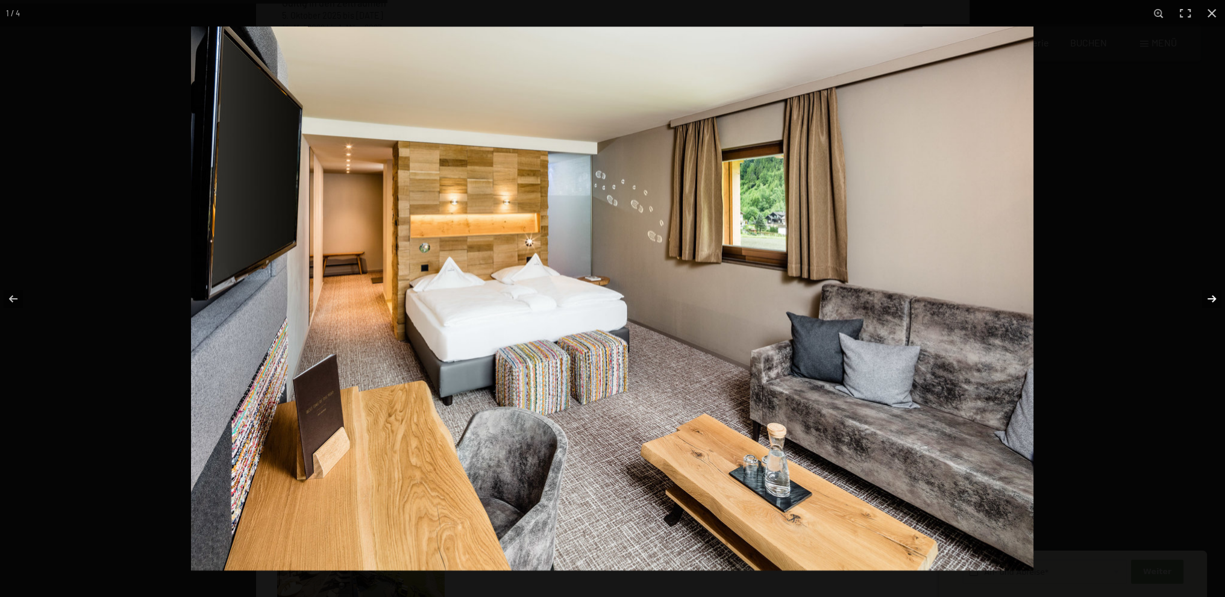
click at [1211, 300] on button "button" at bounding box center [1204, 299] width 42 height 60
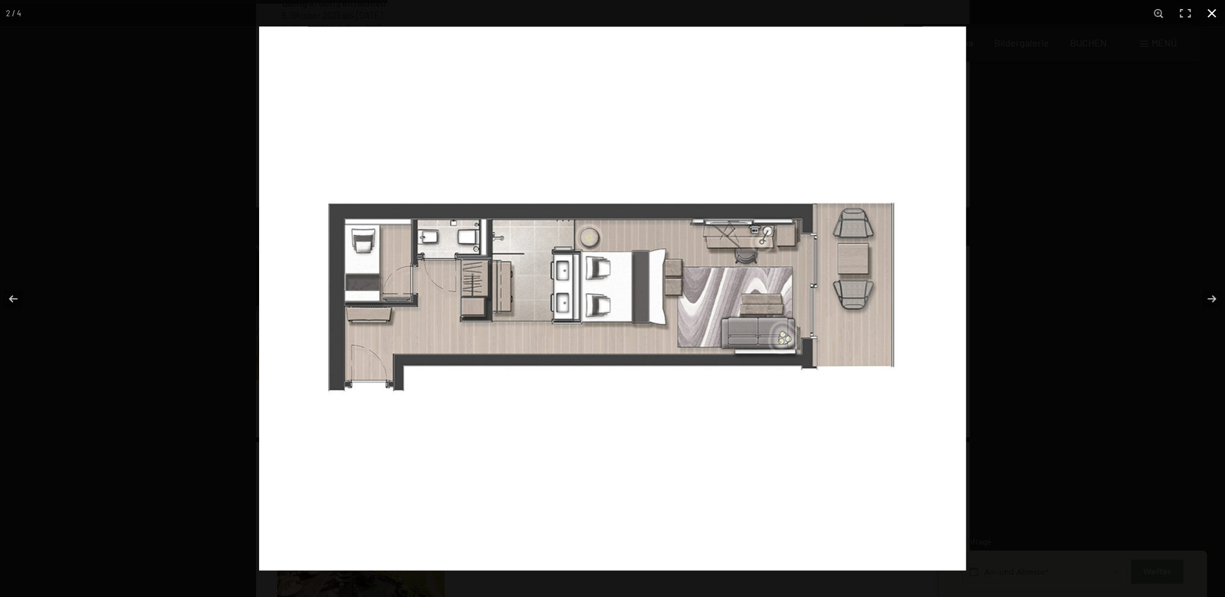
click at [1216, 14] on button "button" at bounding box center [1212, 13] width 27 height 27
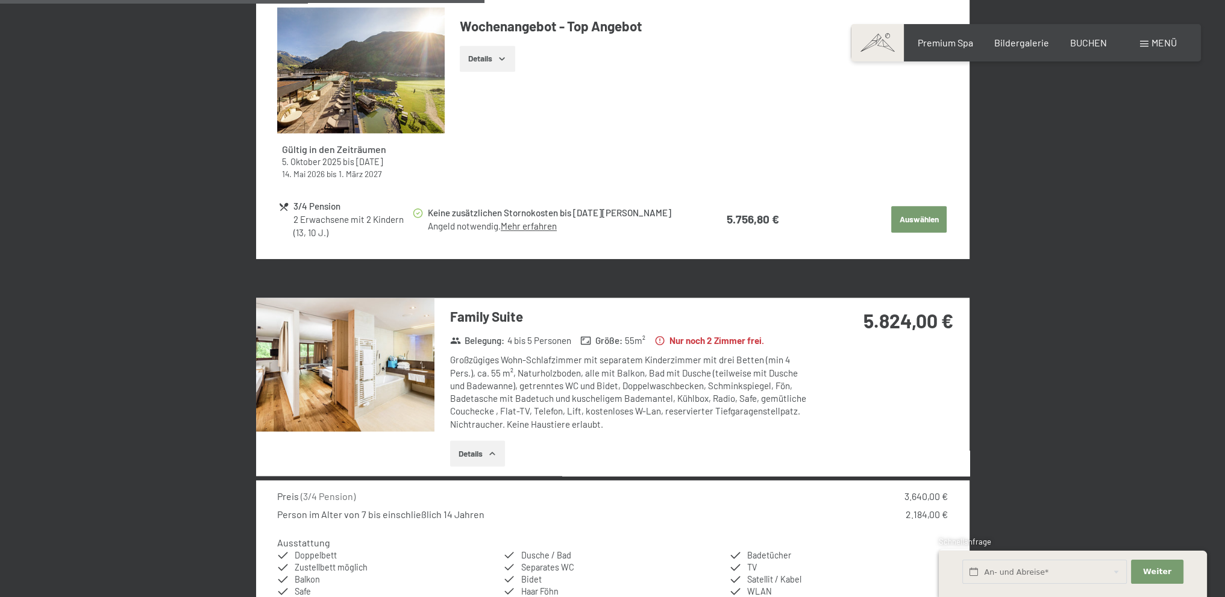
scroll to position [2055, 0]
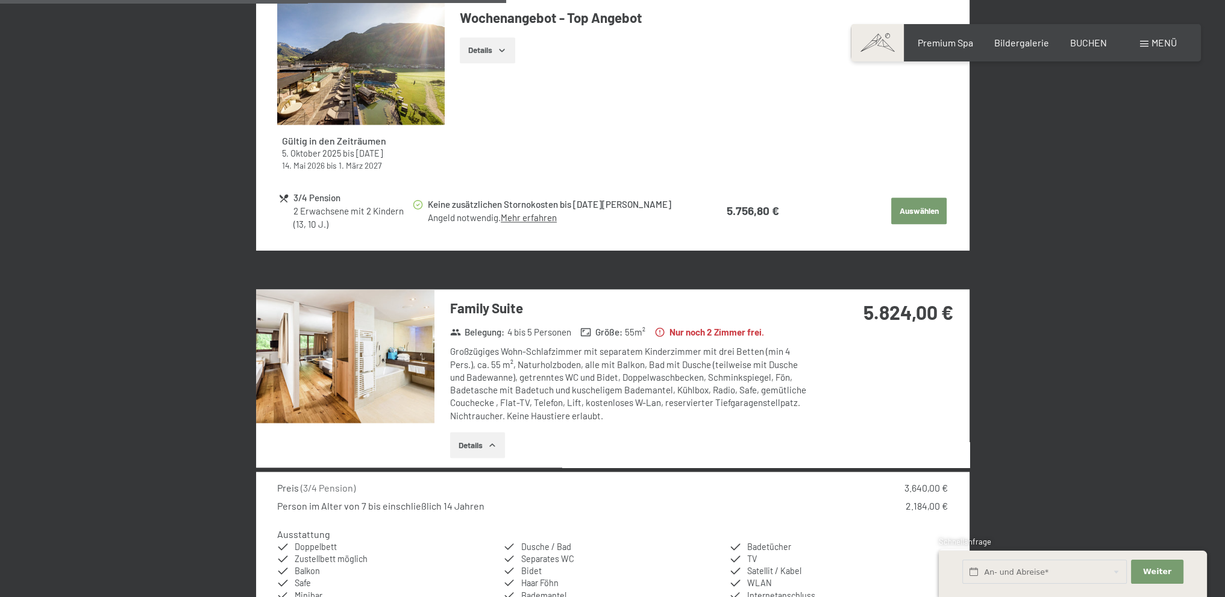
click at [373, 364] on img at bounding box center [345, 356] width 178 height 134
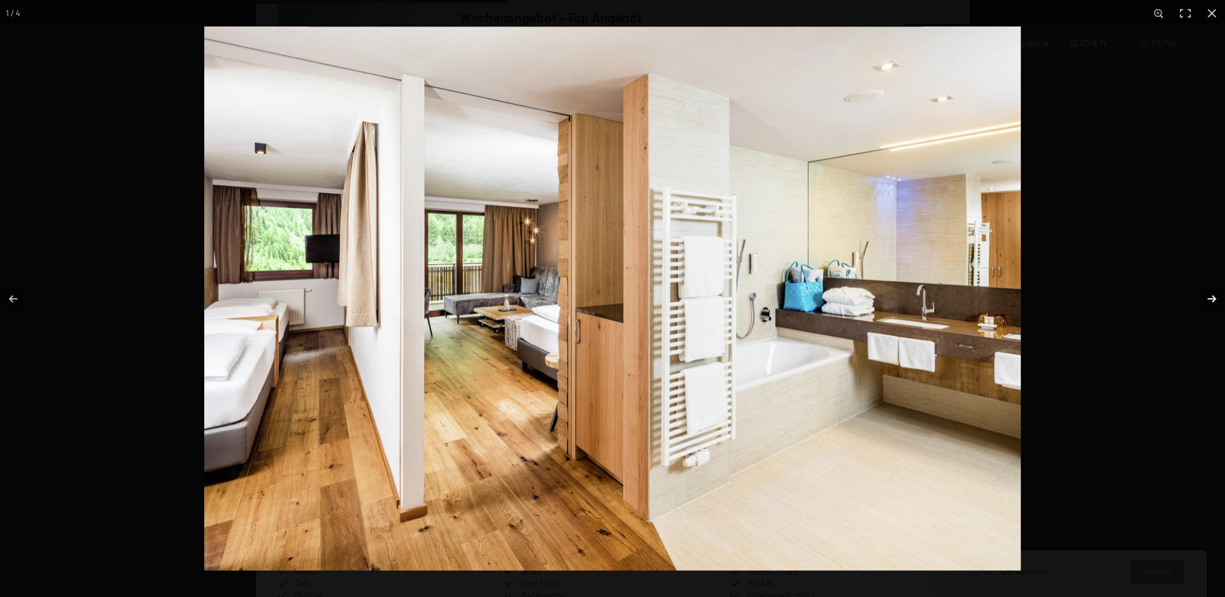
click at [1213, 303] on button "button" at bounding box center [1204, 299] width 42 height 60
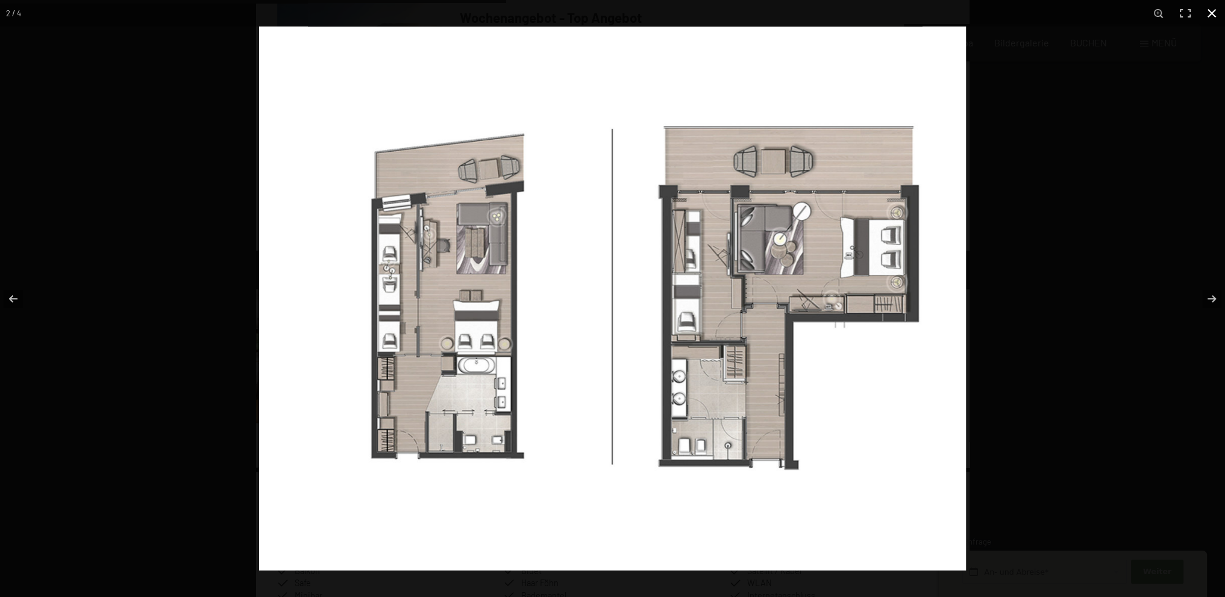
click at [1215, 9] on button "button" at bounding box center [1212, 13] width 27 height 27
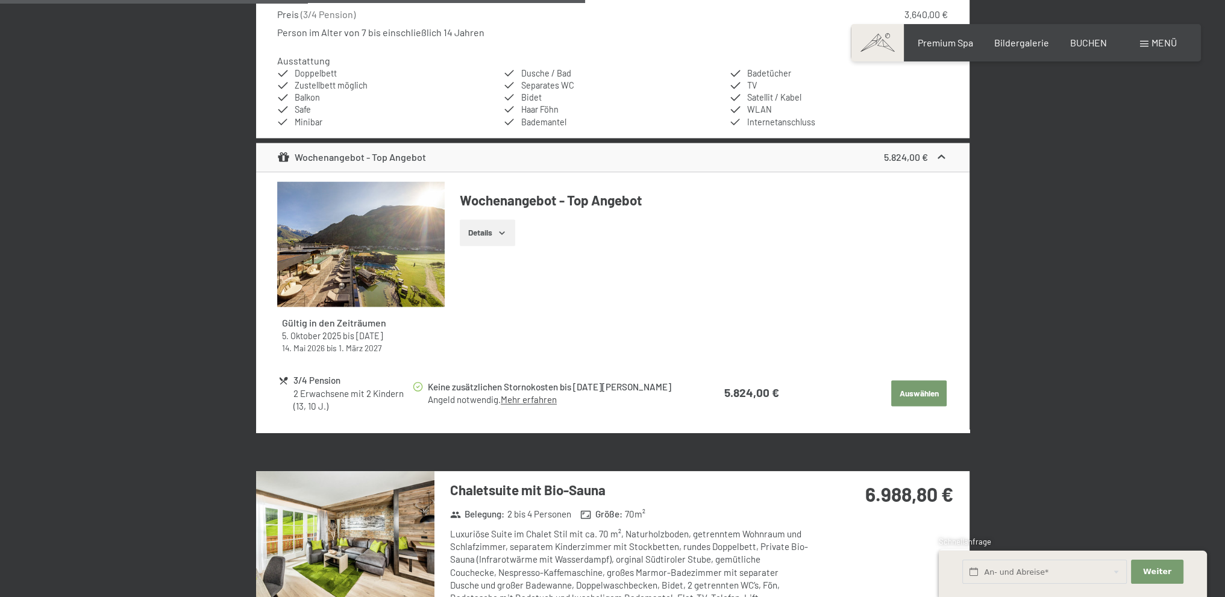
scroll to position [2537, 0]
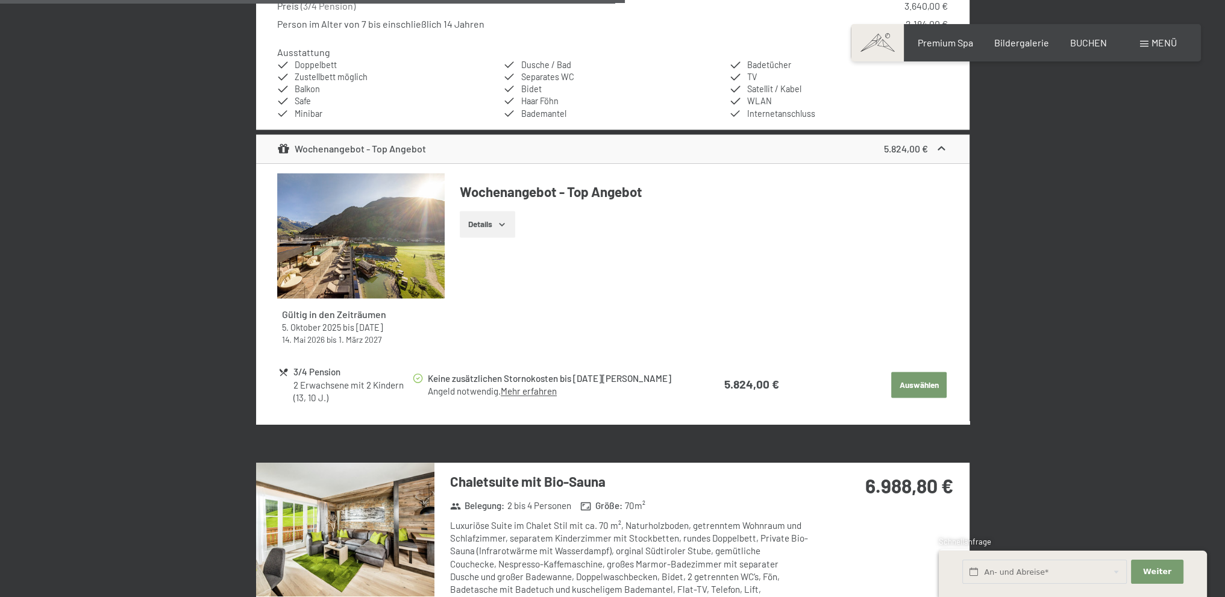
click at [914, 372] on button "Auswählen" at bounding box center [918, 385] width 55 height 27
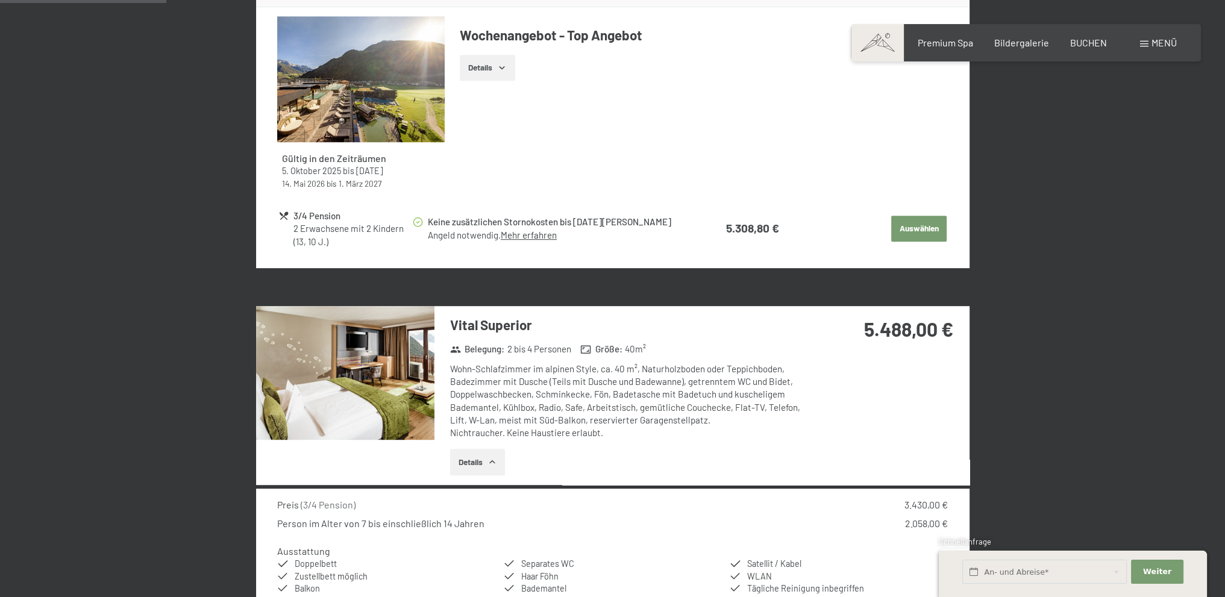
scroll to position [770, 0]
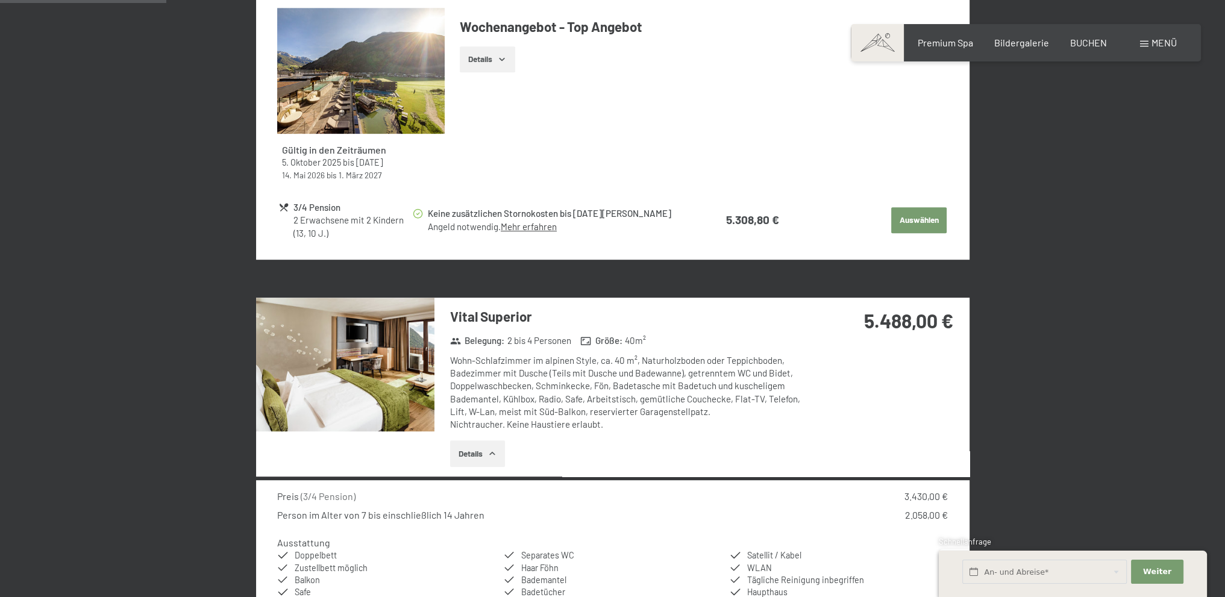
click at [925, 231] on button "Auswählen" at bounding box center [918, 220] width 55 height 27
